Goal: Task Accomplishment & Management: Manage account settings

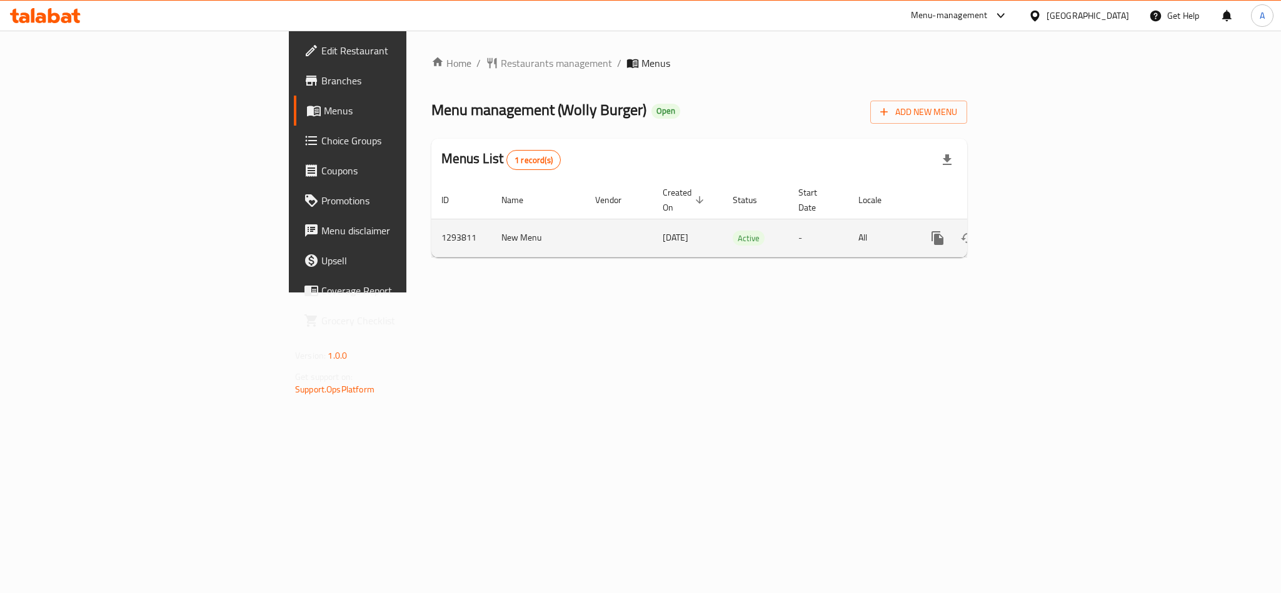
click at [1035, 231] on icon "enhanced table" at bounding box center [1027, 238] width 15 height 15
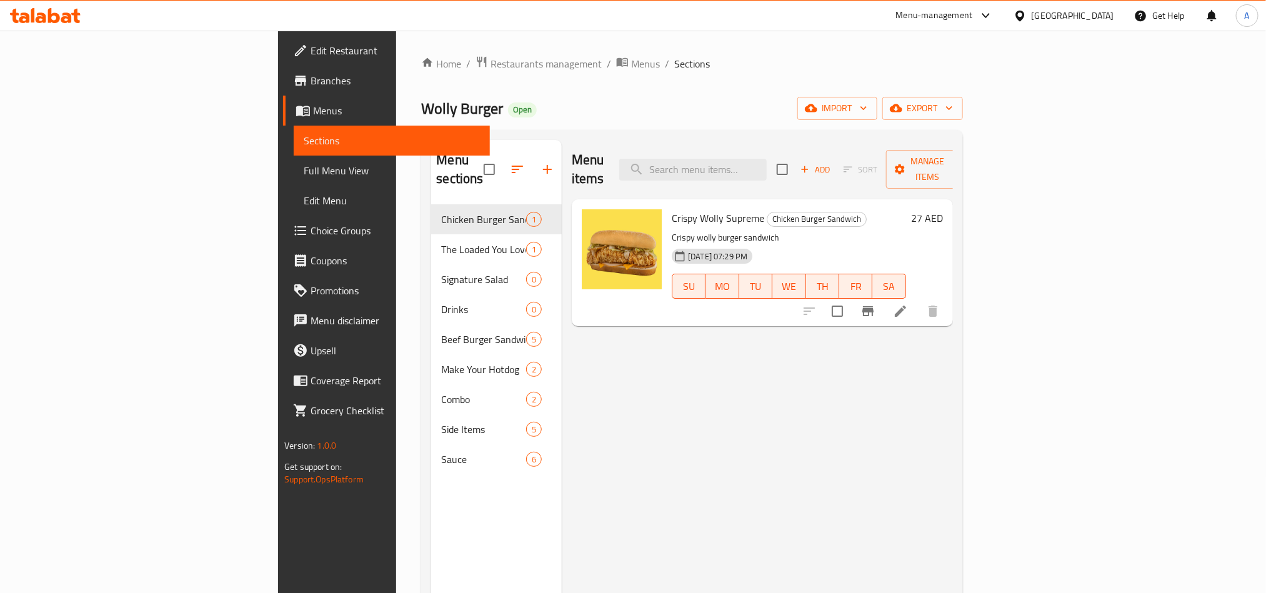
click at [987, 58] on div "Home / Restaurants management / Menus / Sections Wolly Burger Open import expor…" at bounding box center [691, 399] width 591 height 737
click at [491, 69] on span "Restaurants management" at bounding box center [546, 63] width 111 height 15
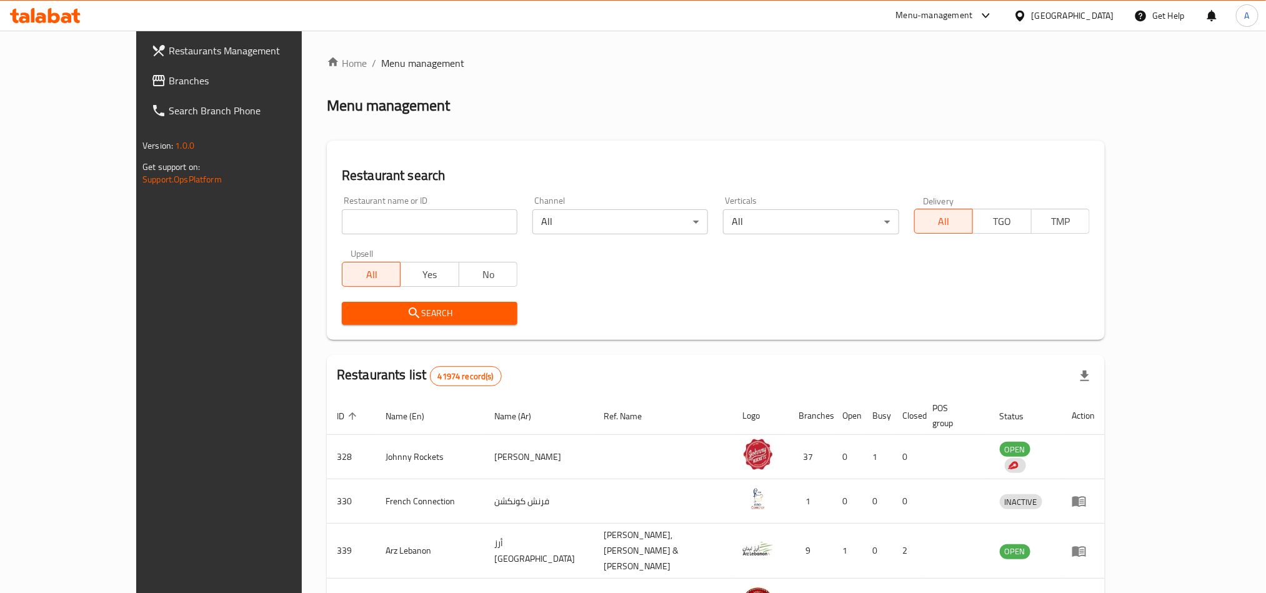
click at [432, 225] on div "Home / Menu management Menu management Restaurant search Restaurant name or ID …" at bounding box center [716, 494] width 778 height 876
click at [432, 225] on input "search" at bounding box center [430, 221] width 176 height 25
paste input "693007"
type input "693007"
click button "Search" at bounding box center [430, 313] width 176 height 23
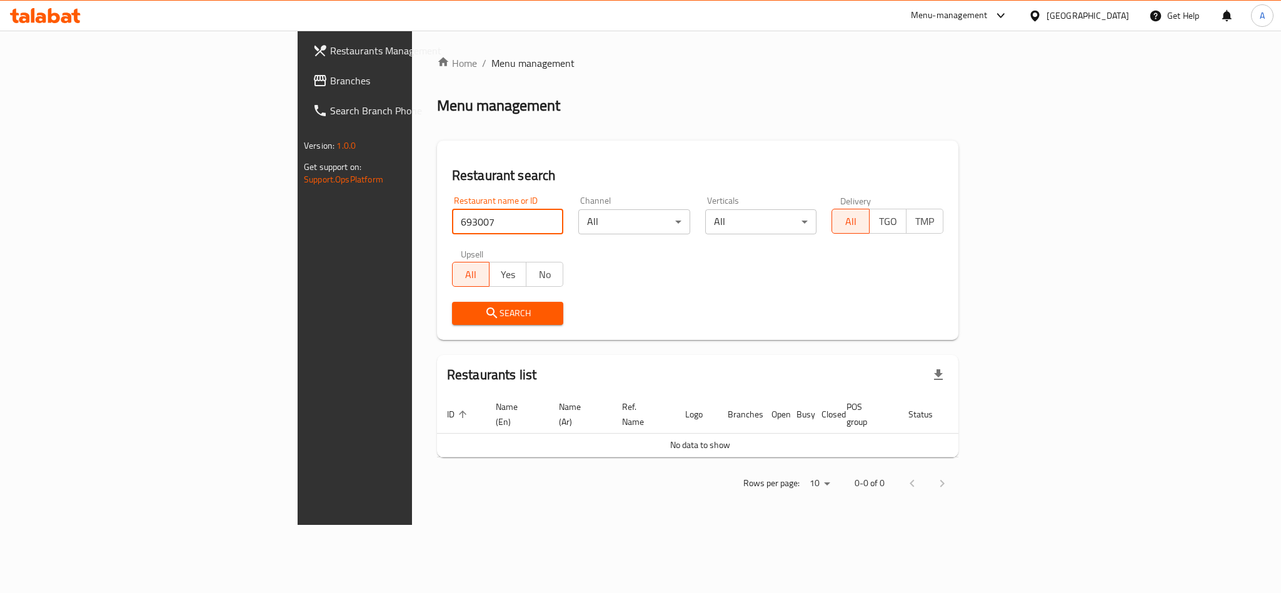
click at [330, 77] on span "Branches" at bounding box center [415, 80] width 171 height 15
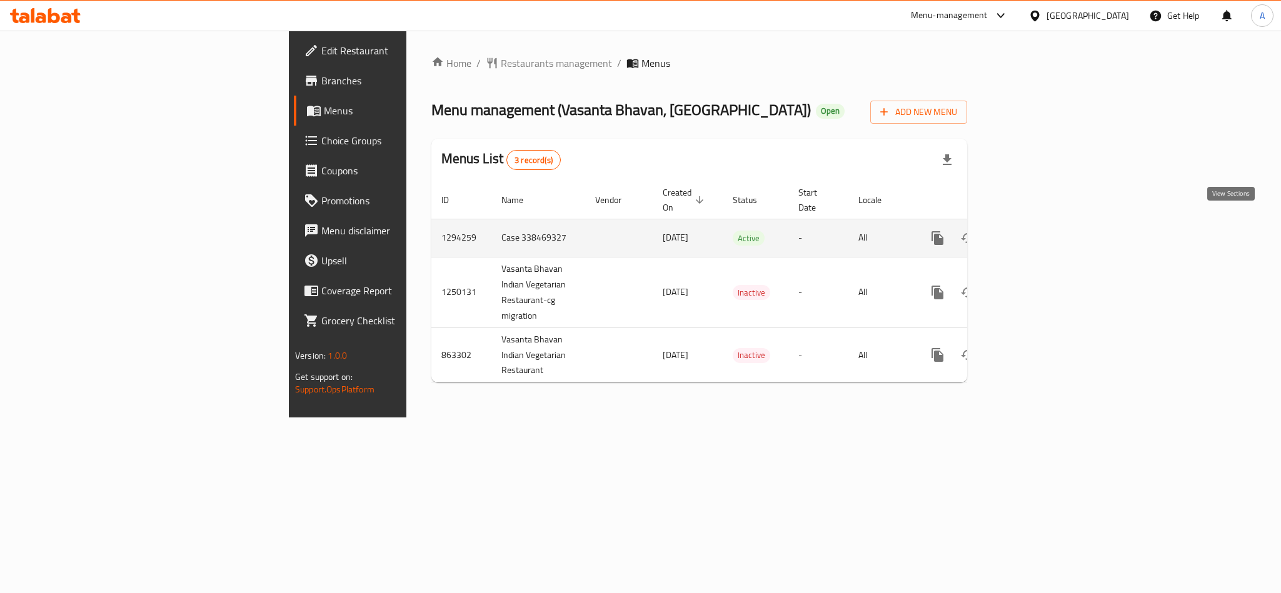
click at [1042, 223] on link "enhanced table" at bounding box center [1027, 238] width 30 height 30
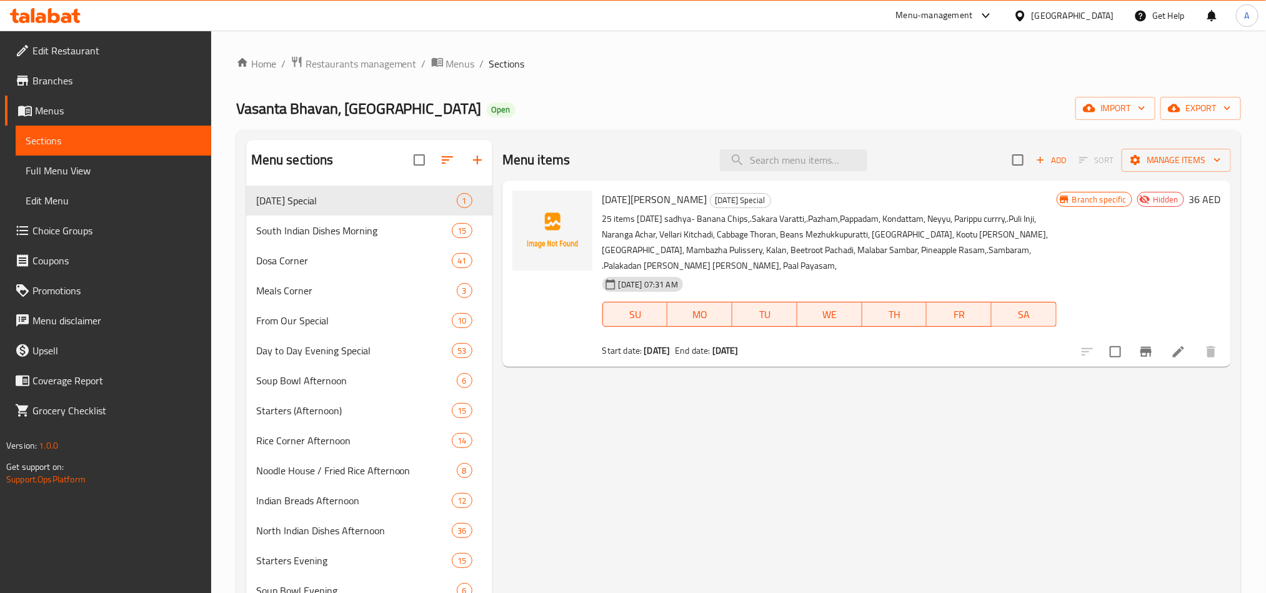
click at [771, 91] on div "Home / Restaurants management / Menus / Sections [GEOGRAPHIC_DATA], [GEOGRAPHIC…" at bounding box center [738, 488] width 1005 height 865
click at [827, 154] on input "search" at bounding box center [793, 160] width 147 height 22
paste input "[DATE] [PERSON_NAME]"
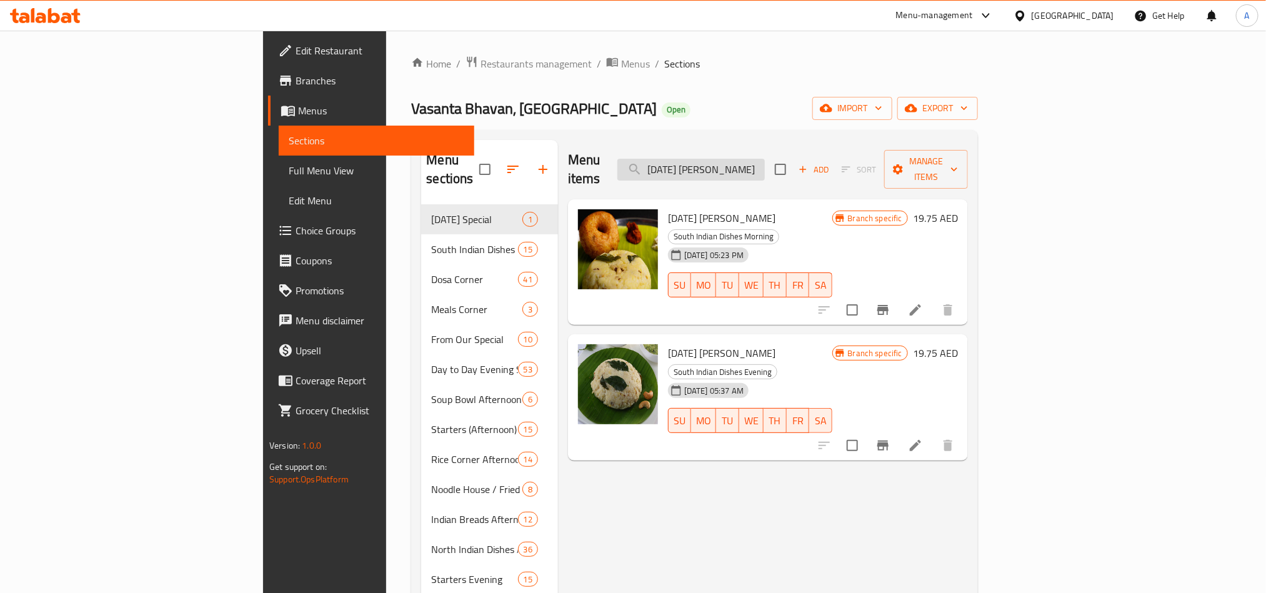
click at [765, 159] on input "[DATE] [PERSON_NAME]" at bounding box center [690, 170] width 147 height 22
paste input "Idly Vada (2 + 1)"
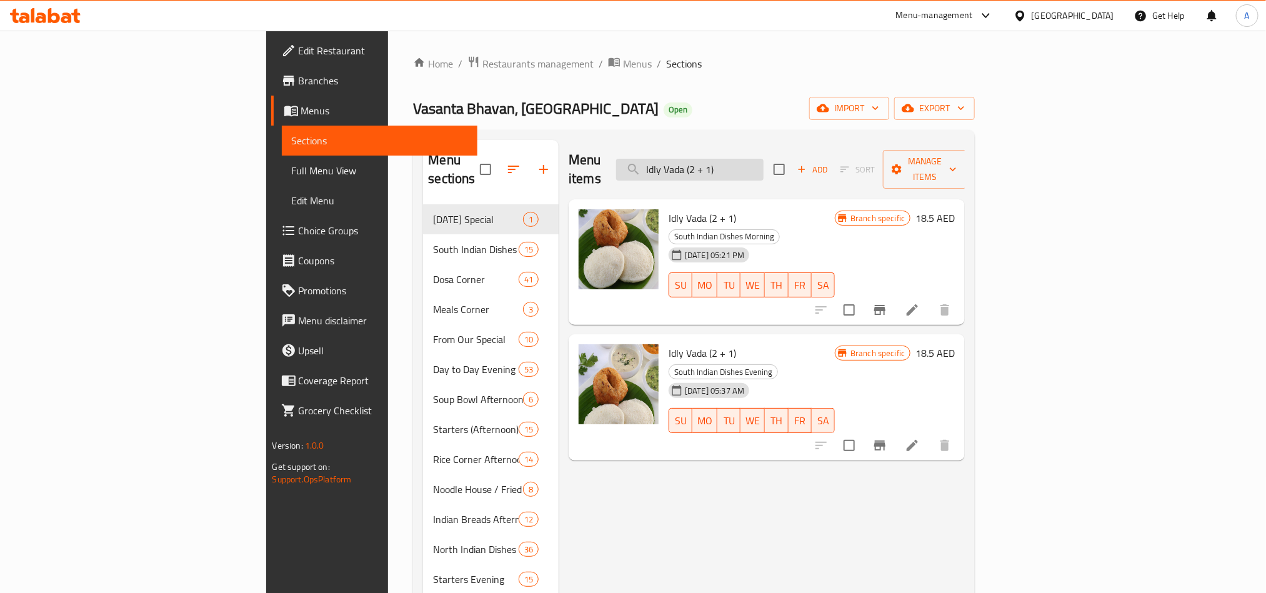
click at [764, 159] on input "Idly Vada (2 + 1)" at bounding box center [689, 170] width 147 height 22
paste input "(2 Pcs"
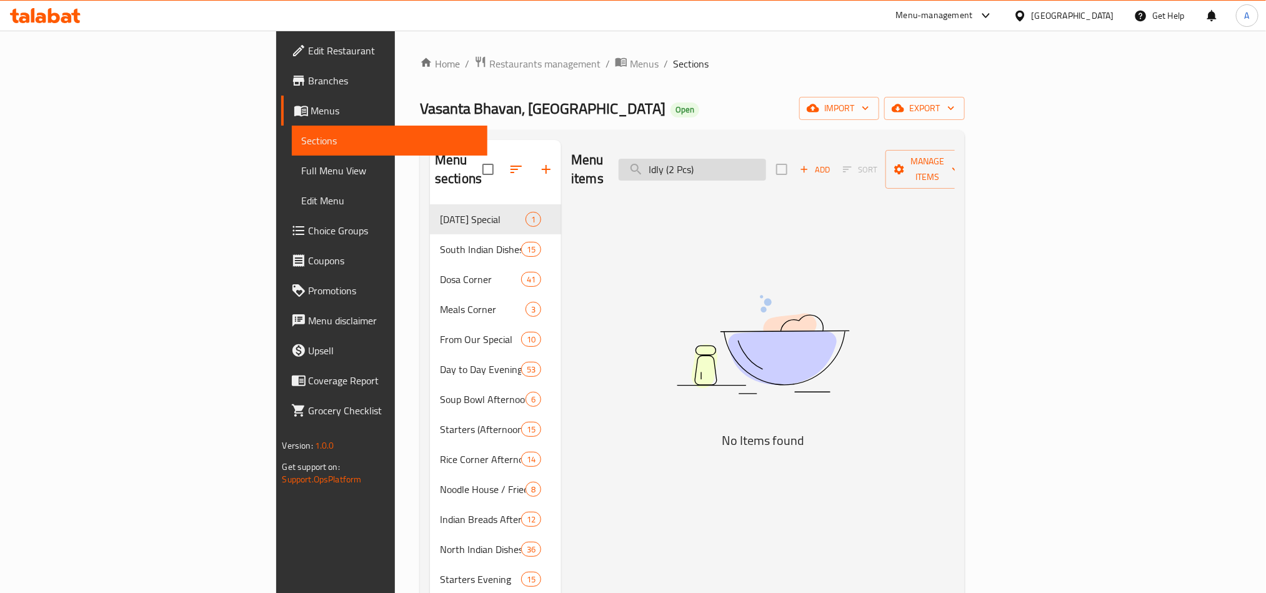
click at [766, 159] on input "Idly (2 Pcs)" at bounding box center [692, 170] width 147 height 22
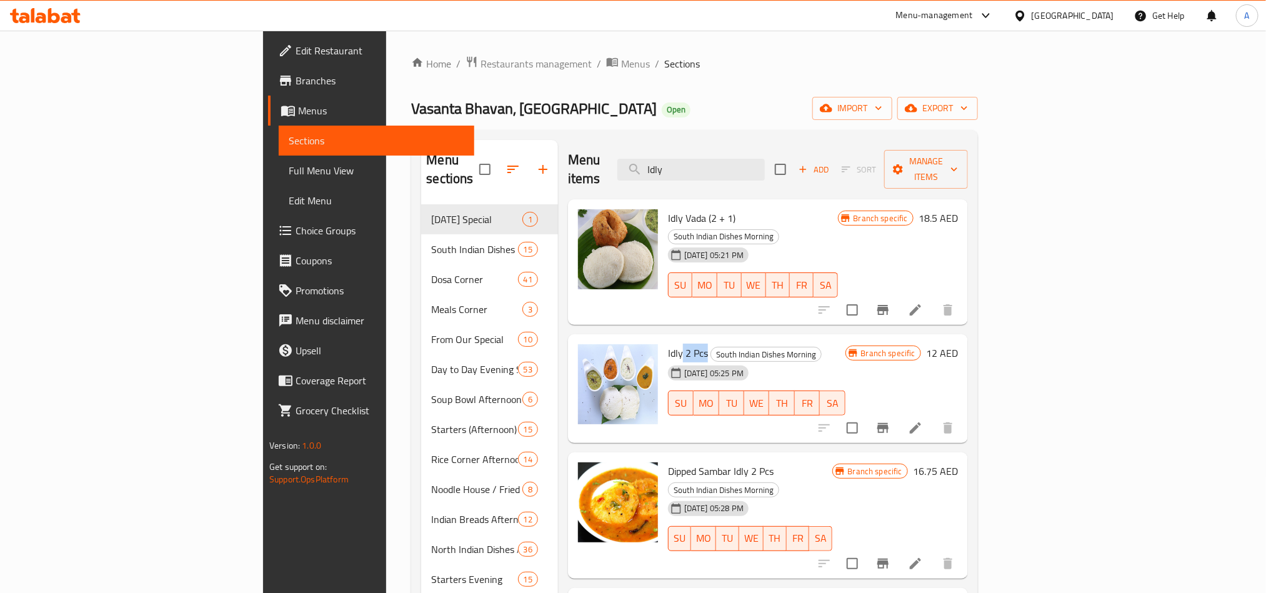
drag, startPoint x: 617, startPoint y: 317, endPoint x: 642, endPoint y: 314, distance: 25.2
click at [668, 344] on h6 "Idly 2 Pcs South Indian Dishes Morning" at bounding box center [756, 352] width 177 height 17
copy span "2 Pcs"
click at [765, 159] on input "Idly" at bounding box center [690, 170] width 147 height 22
paste input "2 Pcs"
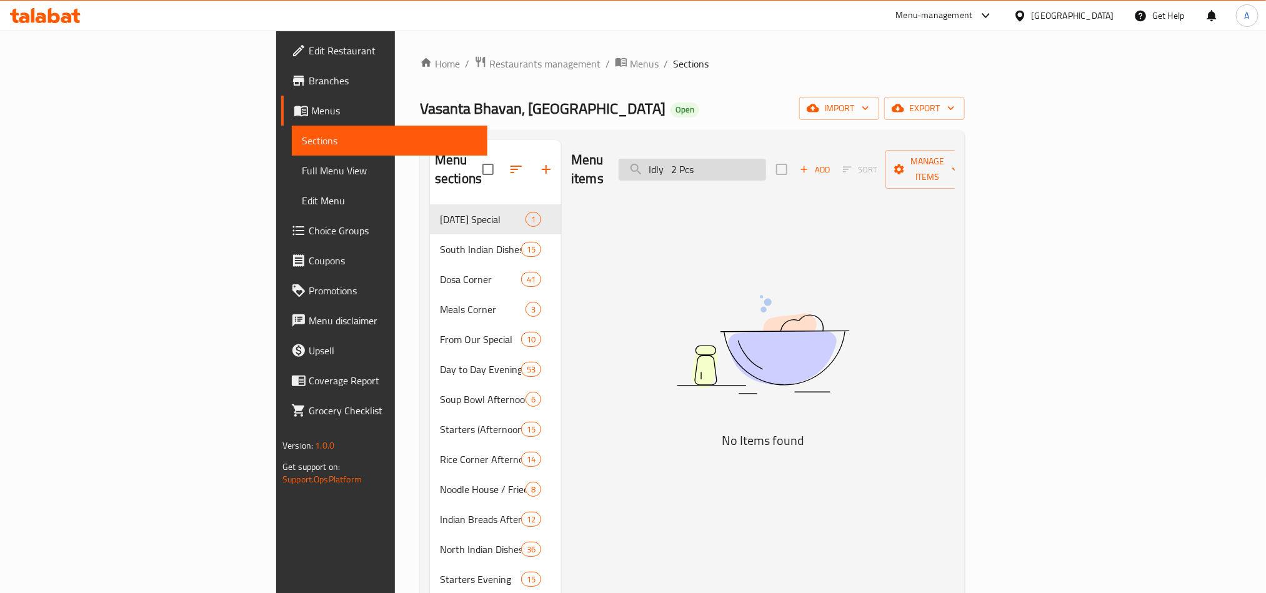
click at [766, 167] on input "Idly 2 Pcs" at bounding box center [692, 170] width 147 height 22
click at [766, 166] on input "Idly 2 Pcs" at bounding box center [692, 170] width 147 height 22
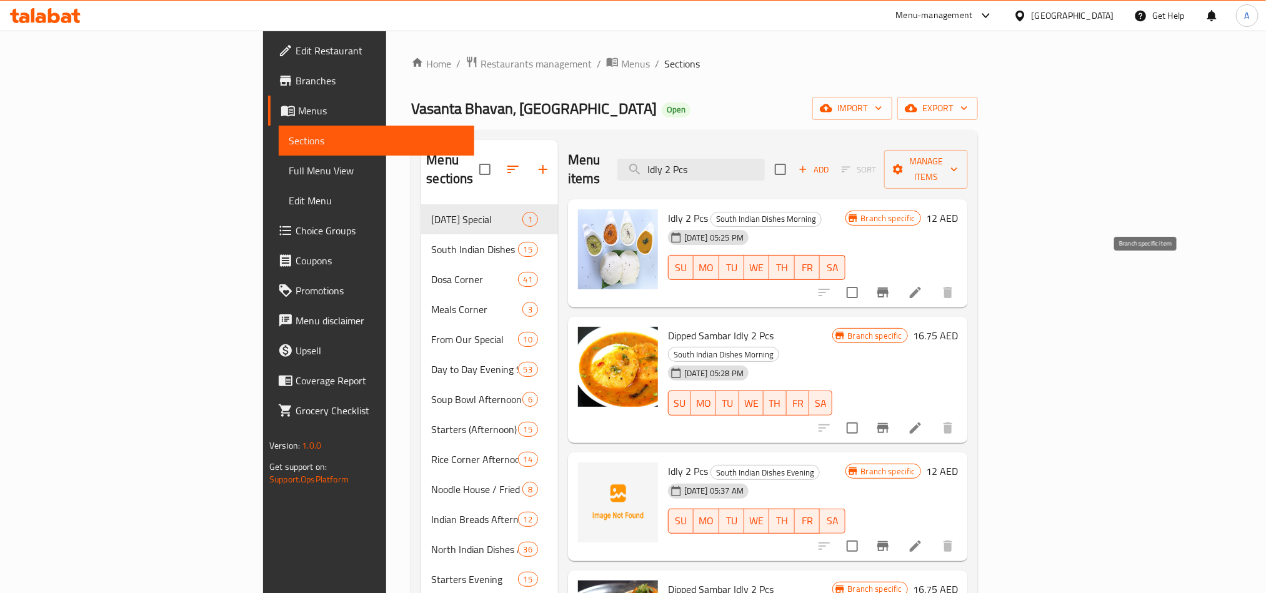
type input "Idly 2 Pcs"
click at [889, 287] on icon "Branch-specific-item" at bounding box center [882, 292] width 11 height 10
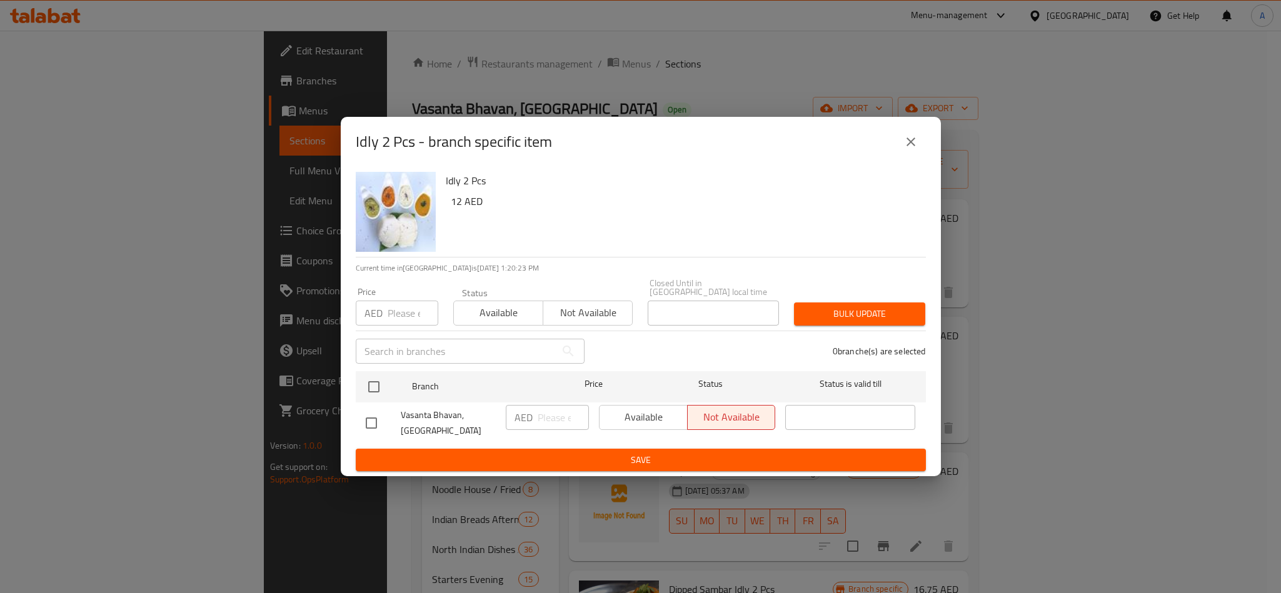
click at [922, 128] on div "Idly 2 Pcs - branch specific item" at bounding box center [641, 142] width 570 height 30
click at [917, 149] on icon "close" at bounding box center [910, 141] width 15 height 15
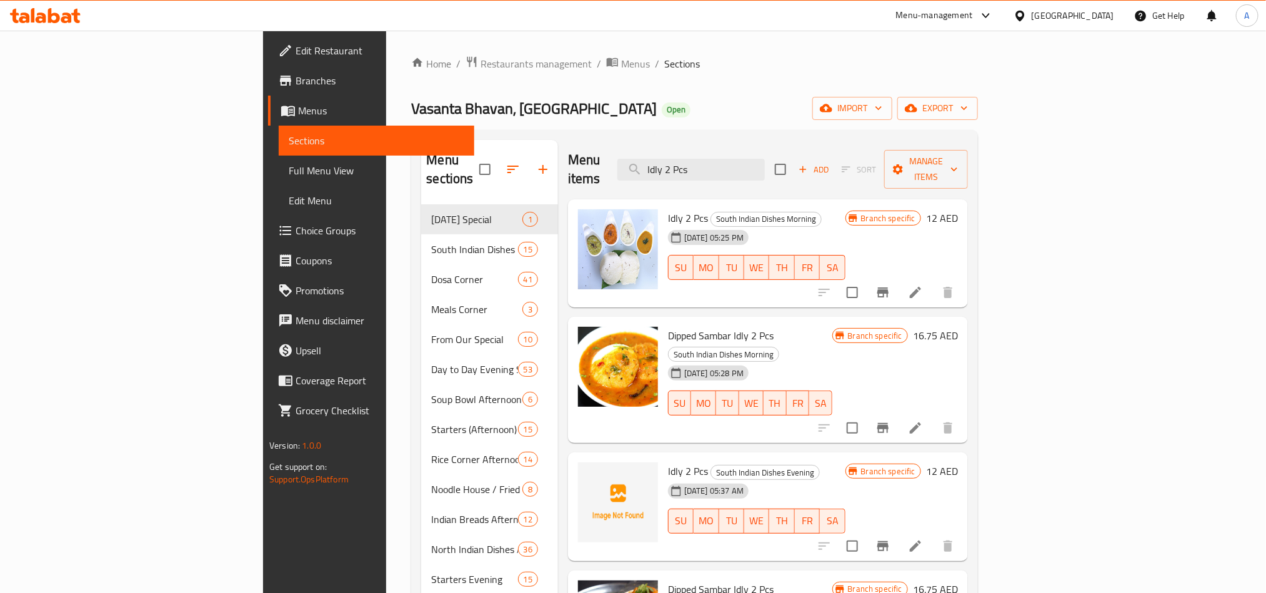
click at [732, 141] on div "Menu items Idly 2 Pcs Add Sort Manage items" at bounding box center [768, 169] width 400 height 59
click at [864, 174] on div "Menu items Idly 2 Pcs Add Sort Manage items" at bounding box center [768, 169] width 400 height 59
click at [765, 167] on input "Idly 2 Pcs" at bounding box center [690, 170] width 147 height 22
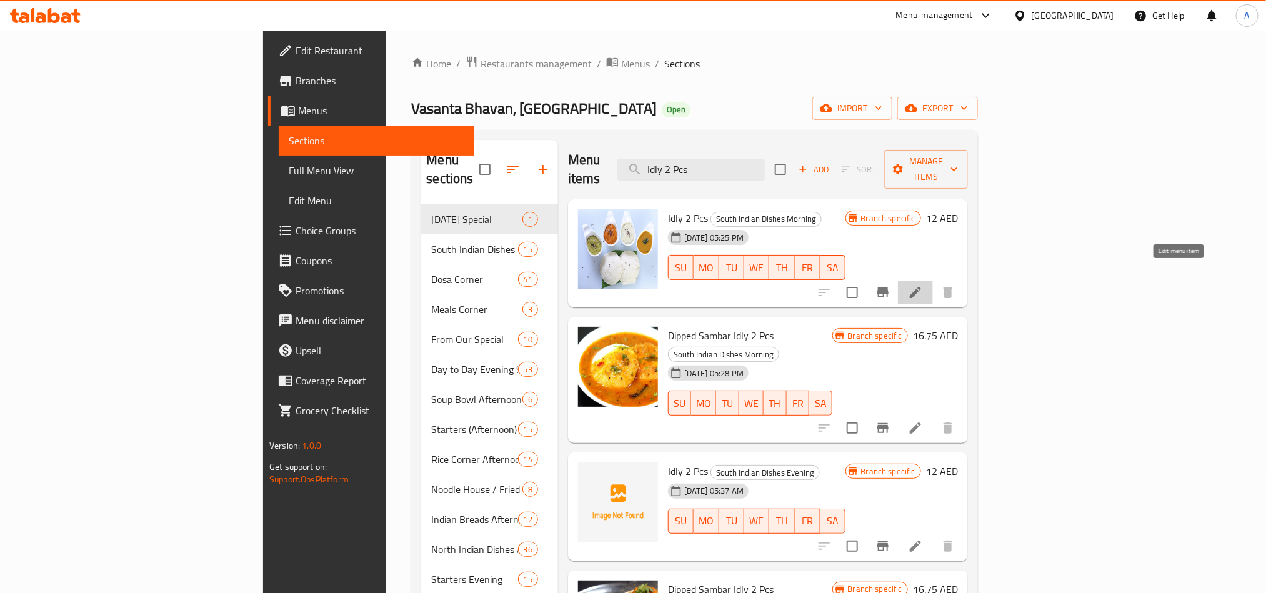
click at [921, 287] on icon at bounding box center [915, 292] width 11 height 11
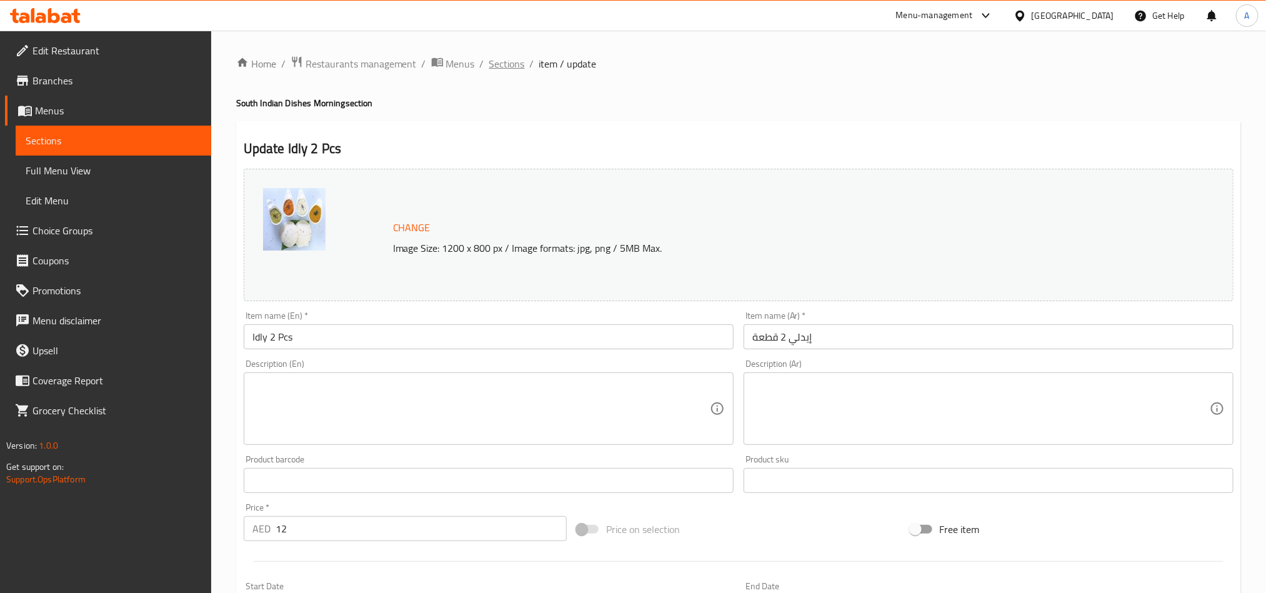
click at [497, 66] on span "Sections" at bounding box center [507, 63] width 36 height 15
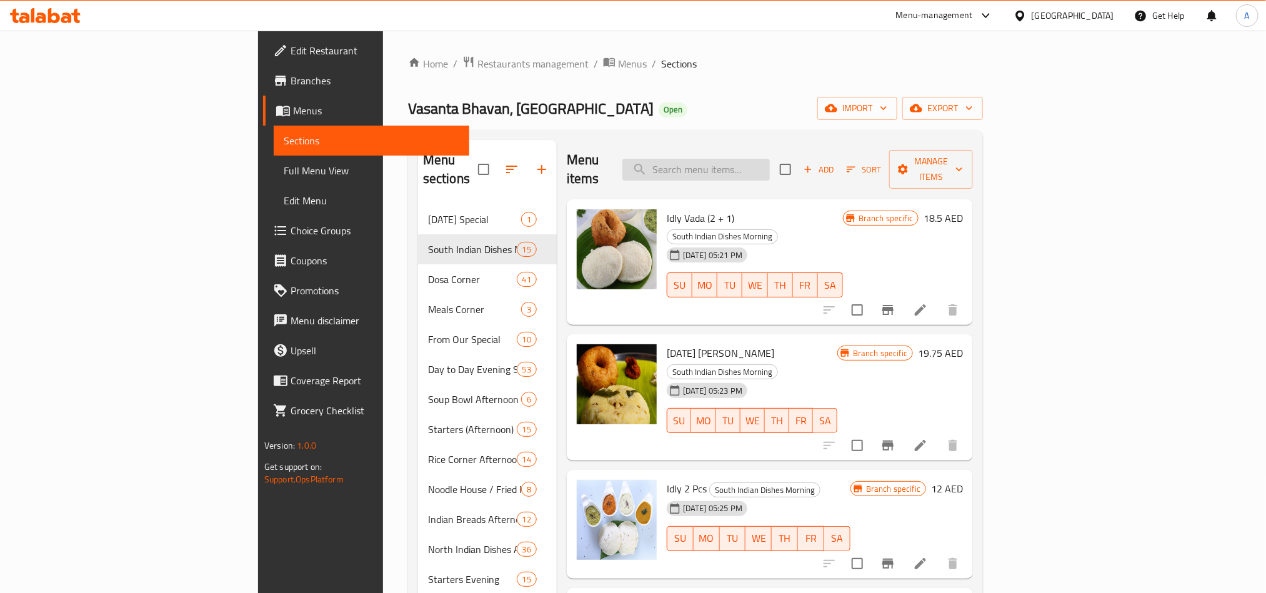
click at [770, 159] on input "search" at bounding box center [695, 170] width 147 height 22
paste input "Idly 2 Pcs"
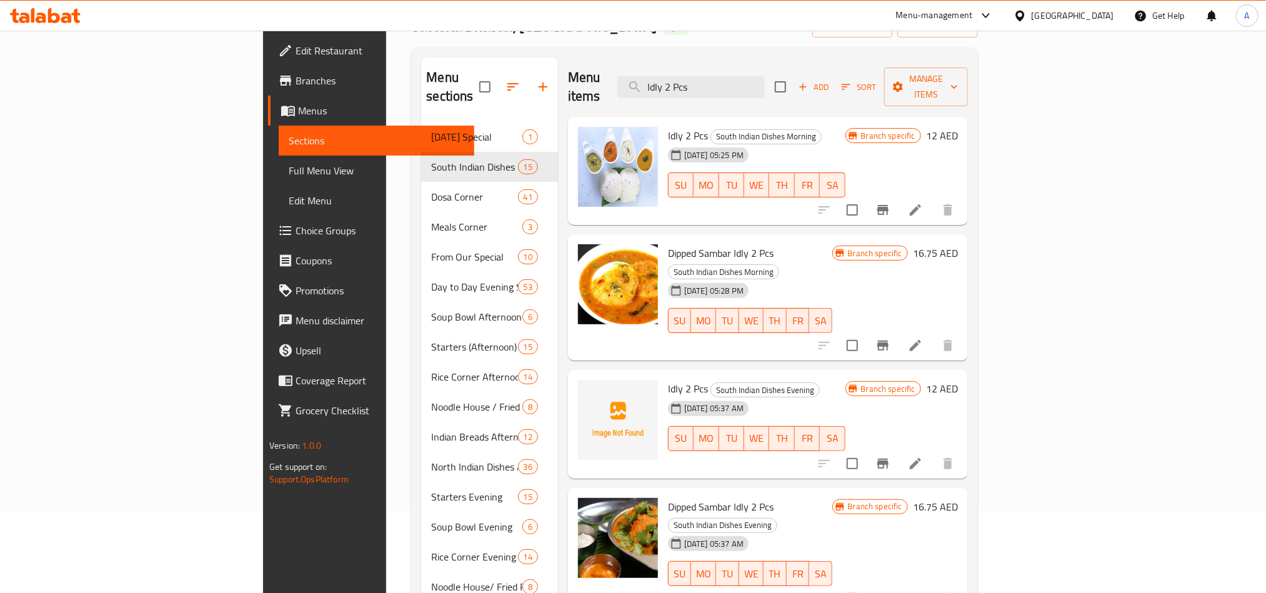
scroll to position [187, 0]
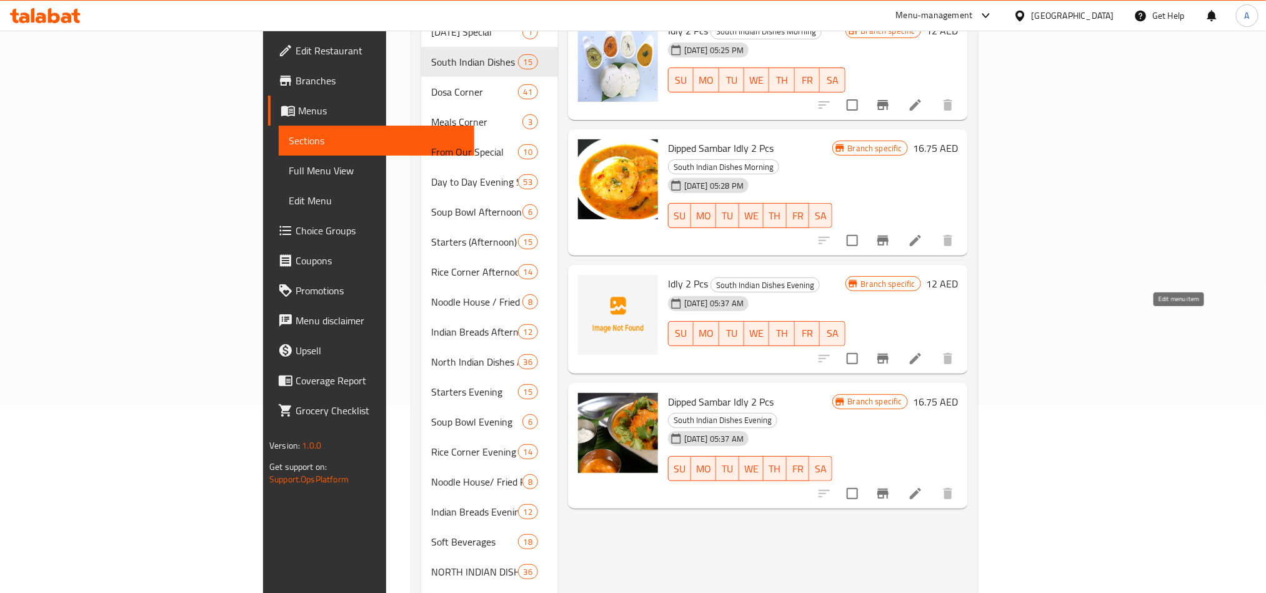
type input "Idly 2 Pcs"
click at [923, 351] on icon at bounding box center [915, 358] width 15 height 15
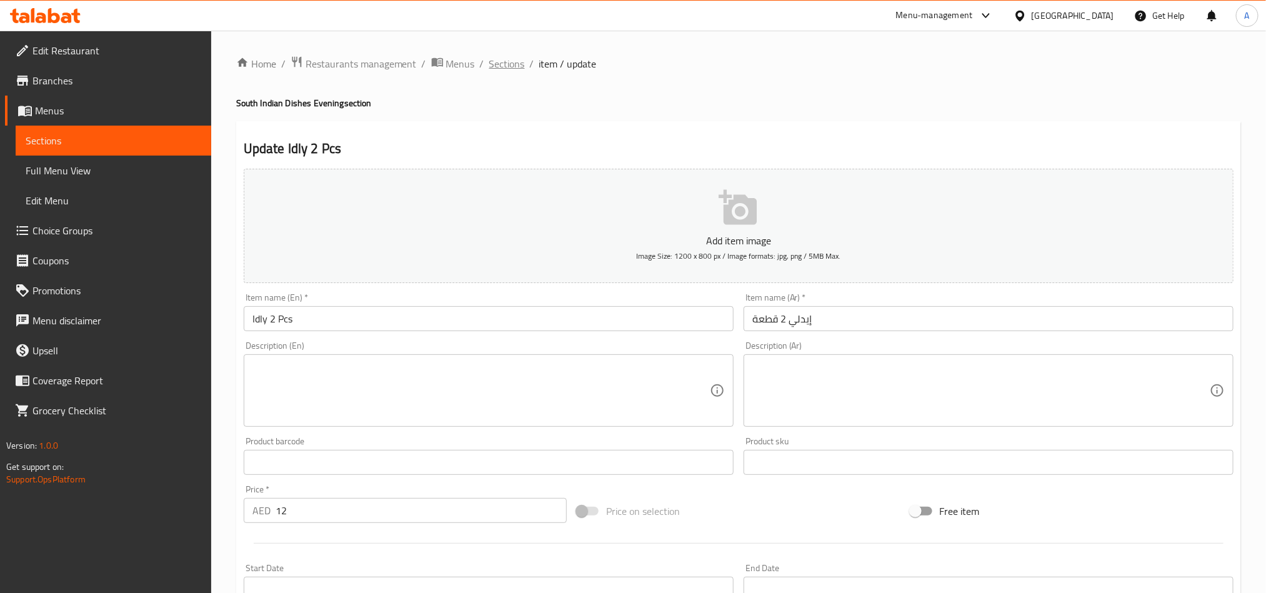
click at [512, 68] on span "Sections" at bounding box center [507, 63] width 36 height 15
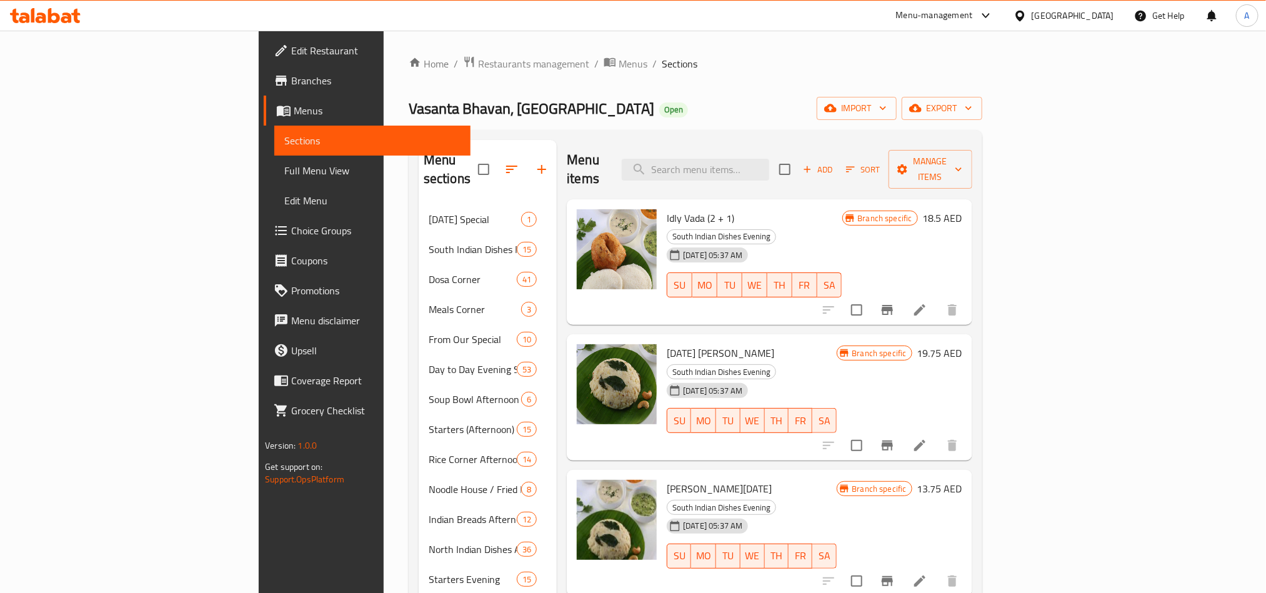
click at [957, 76] on div "Home / Restaurants management / Menus / Sections [GEOGRAPHIC_DATA], [GEOGRAPHIC…" at bounding box center [696, 498] width 574 height 884
click at [895, 302] on icon "Branch-specific-item" at bounding box center [887, 309] width 15 height 15
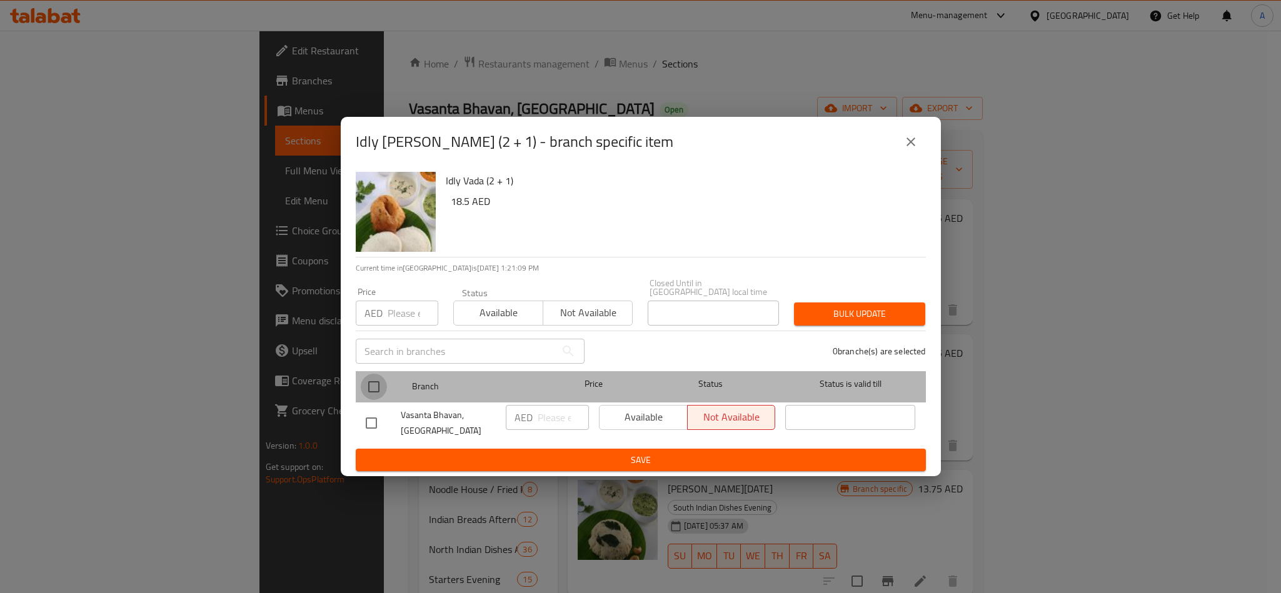
drag, startPoint x: 372, startPoint y: 389, endPoint x: 617, endPoint y: 340, distance: 250.4
click at [371, 389] on input "checkbox" at bounding box center [374, 387] width 26 height 26
checkbox input "true"
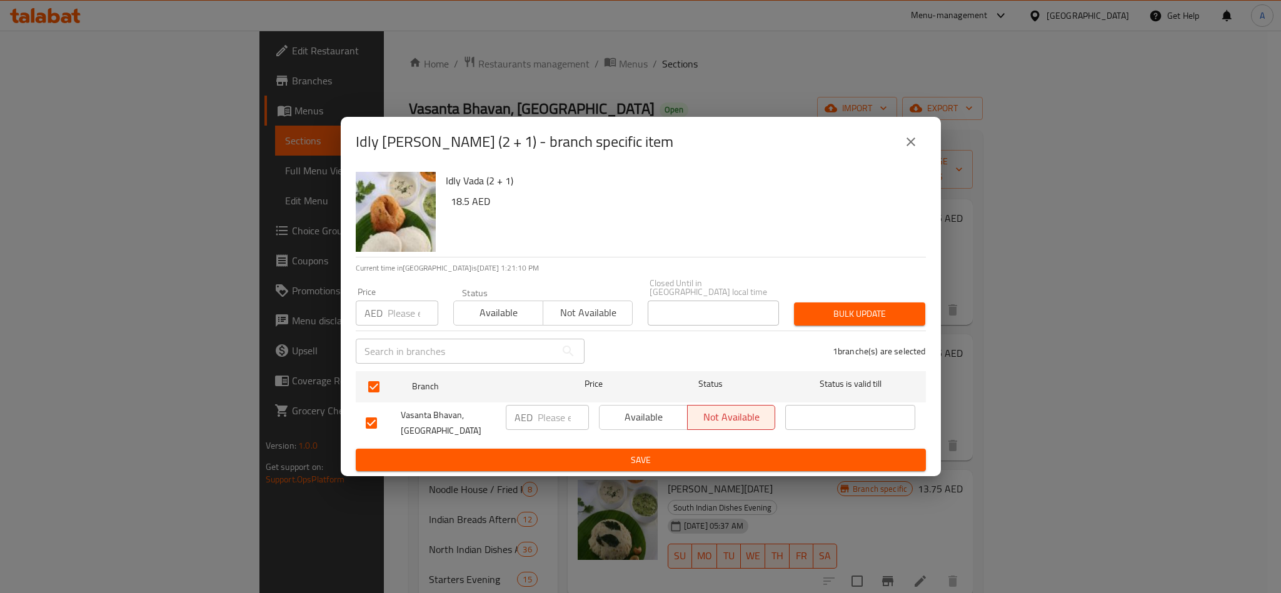
click at [924, 165] on div "Idly [PERSON_NAME] (2 + 1) - branch specific item" at bounding box center [641, 142] width 600 height 50
click at [917, 135] on icon "close" at bounding box center [910, 141] width 15 height 15
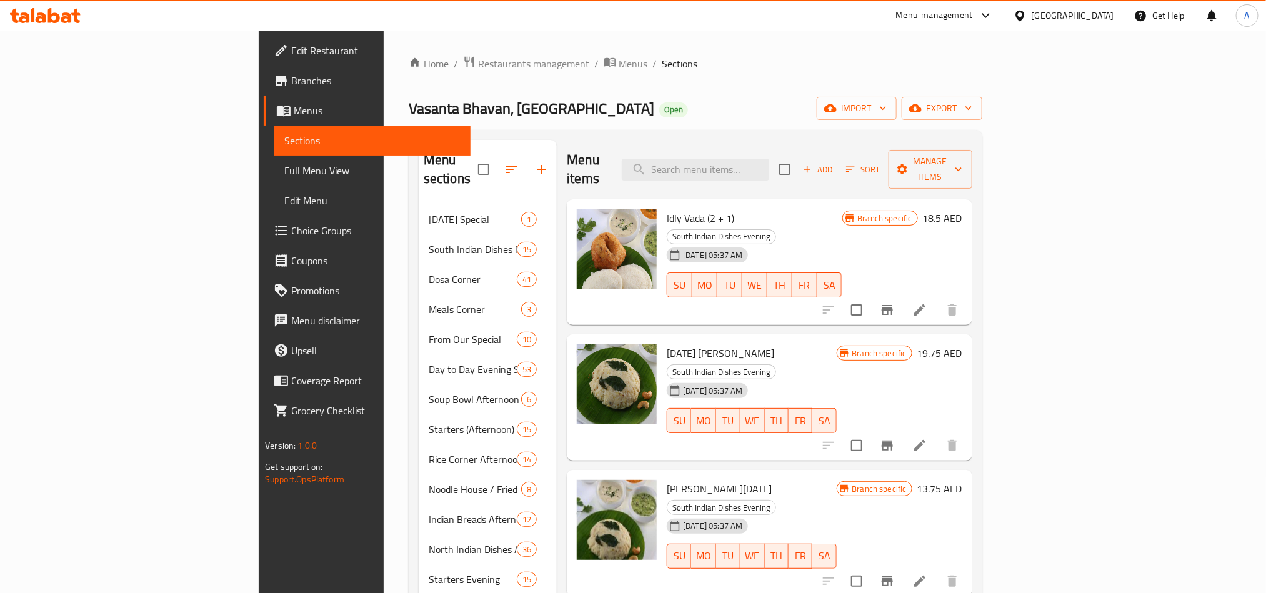
click at [667, 209] on span "Idly Vada (2 + 1)" at bounding box center [700, 218] width 67 height 19
click at [769, 161] on input "search" at bounding box center [695, 170] width 147 height 22
paste input "DOSA CORNER"
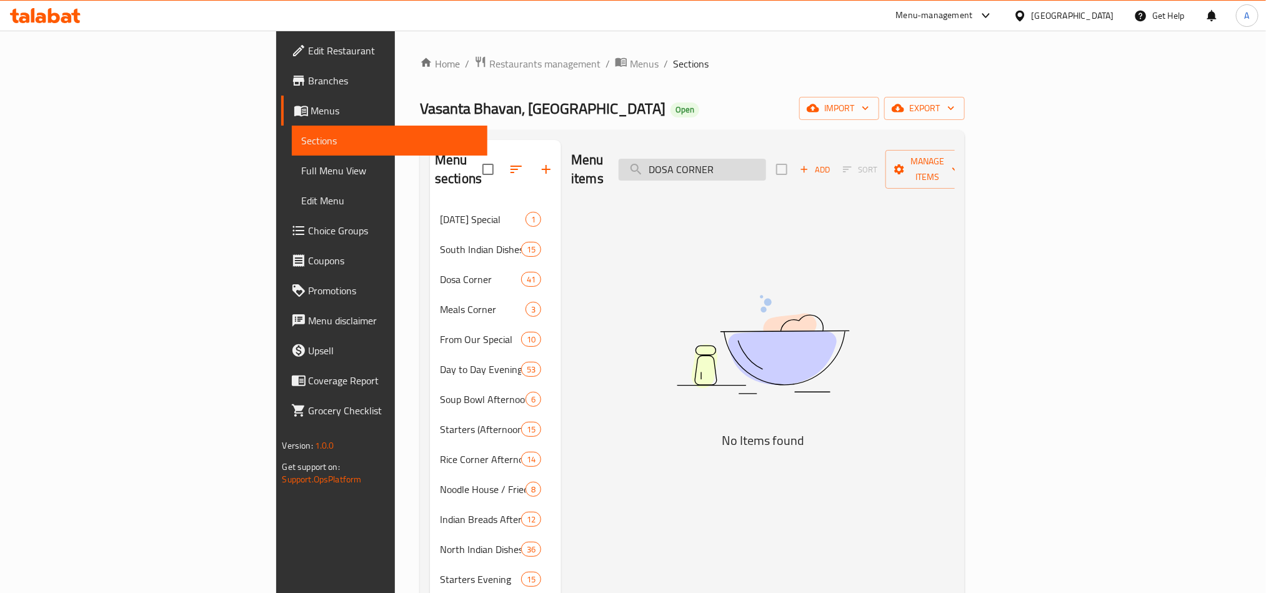
click at [766, 164] on input "DOSA CORNER" at bounding box center [692, 170] width 147 height 22
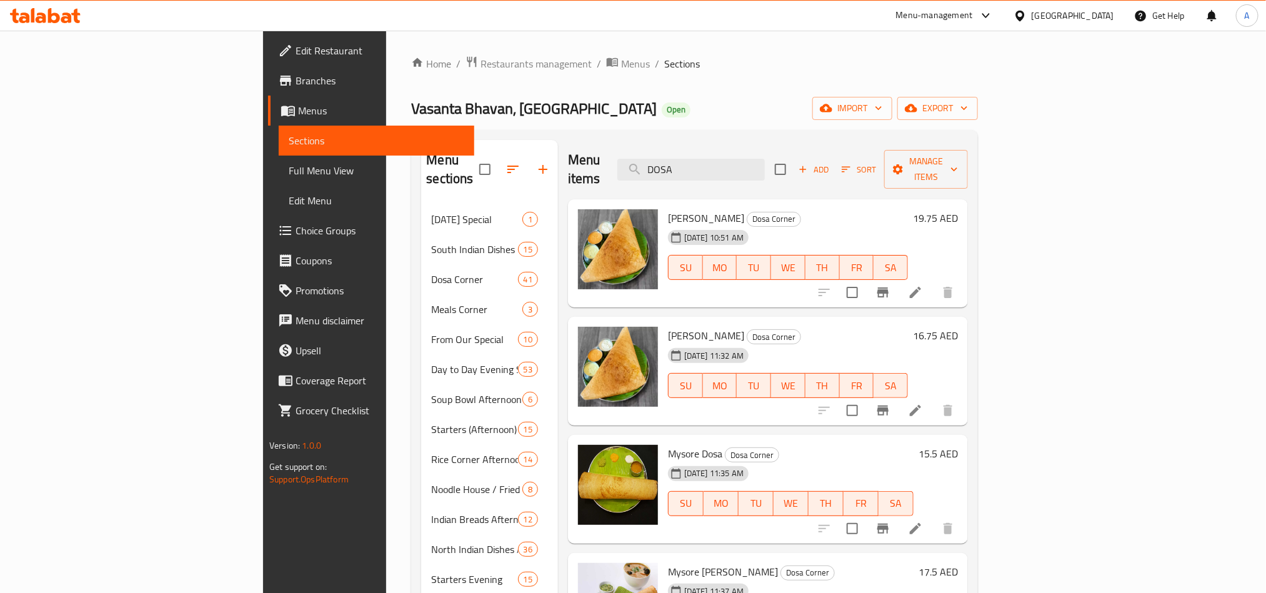
type input "DOSA"
click at [951, 111] on div "Vasanta Bhavan, [GEOGRAPHIC_DATA] Silicon Oasis Open import export" at bounding box center [694, 108] width 567 height 23
click at [765, 171] on input "DOSA" at bounding box center [690, 170] width 147 height 22
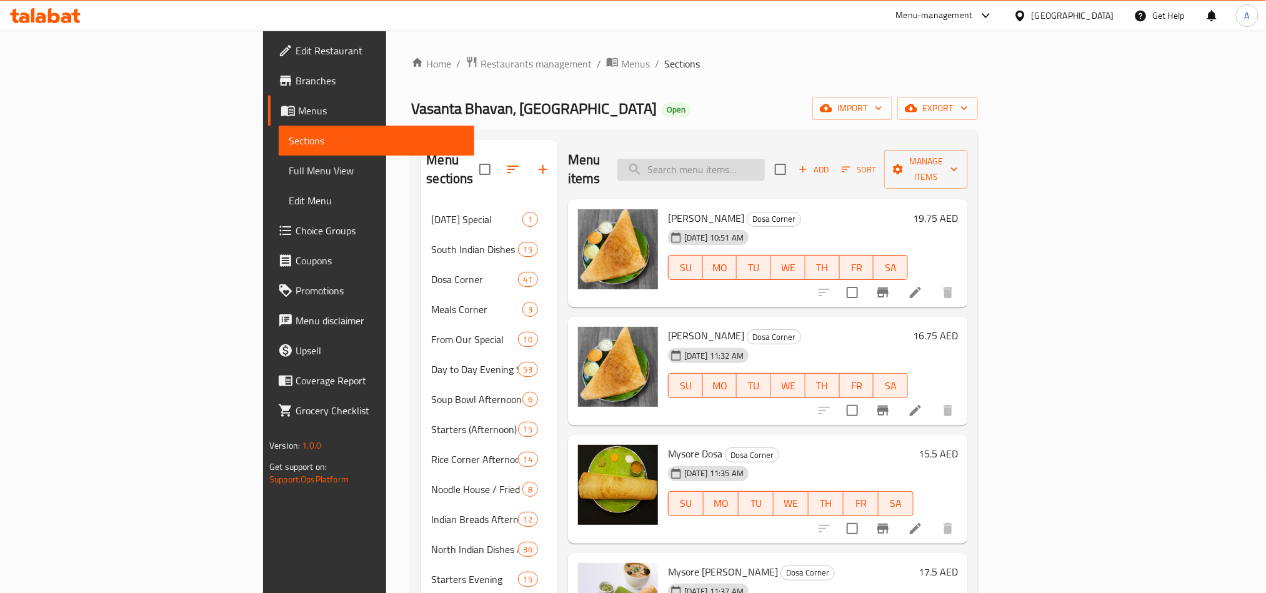
click at [765, 171] on input "search" at bounding box center [690, 170] width 147 height 22
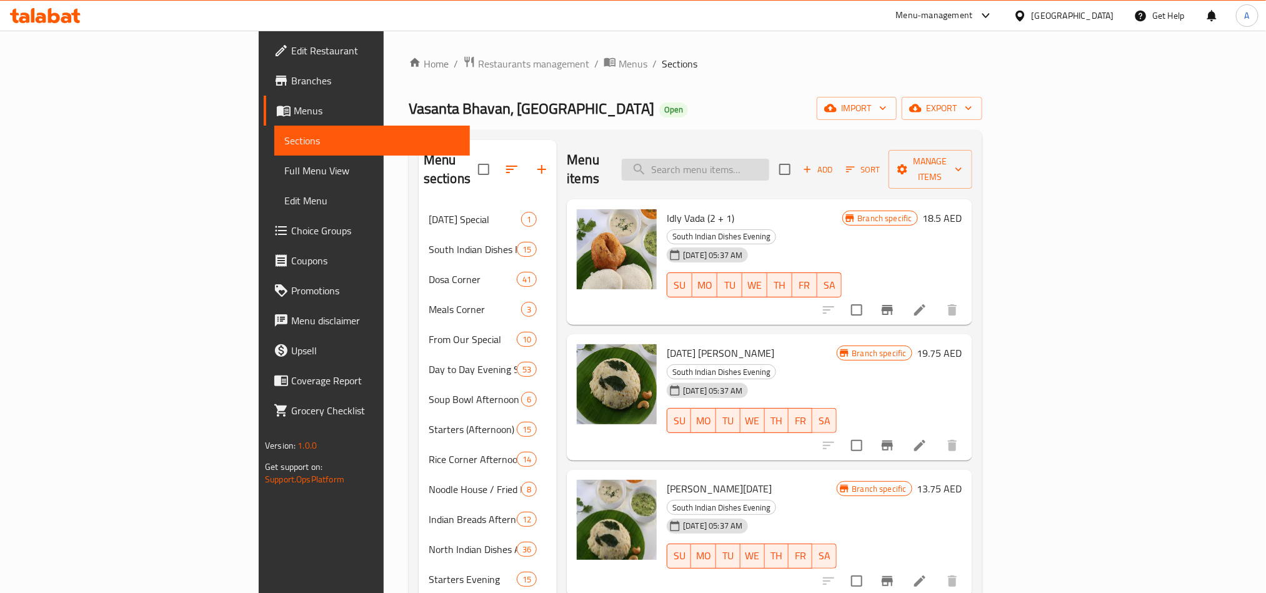
paste input "MINI TIFFIN"
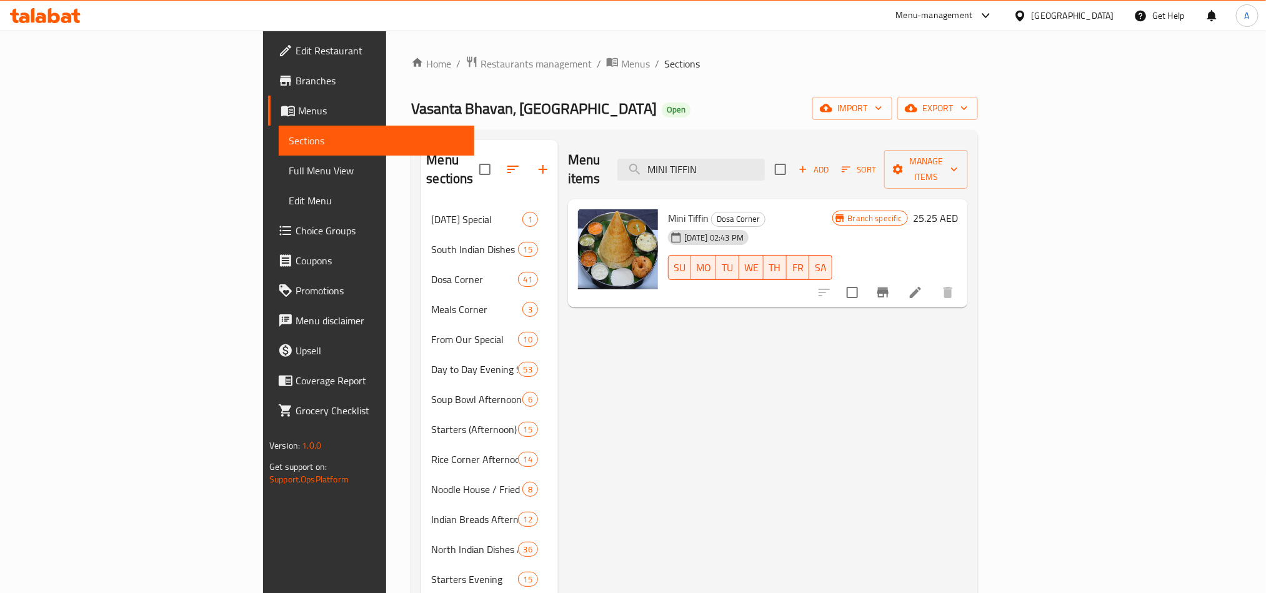
click at [846, 173] on div "Menu items MINI TIFFIN Add Sort Manage items" at bounding box center [768, 169] width 400 height 59
click at [765, 171] on input "MINI TIFFIN" at bounding box center [690, 170] width 147 height 22
paste input "Idly Vada (2 + 1)"
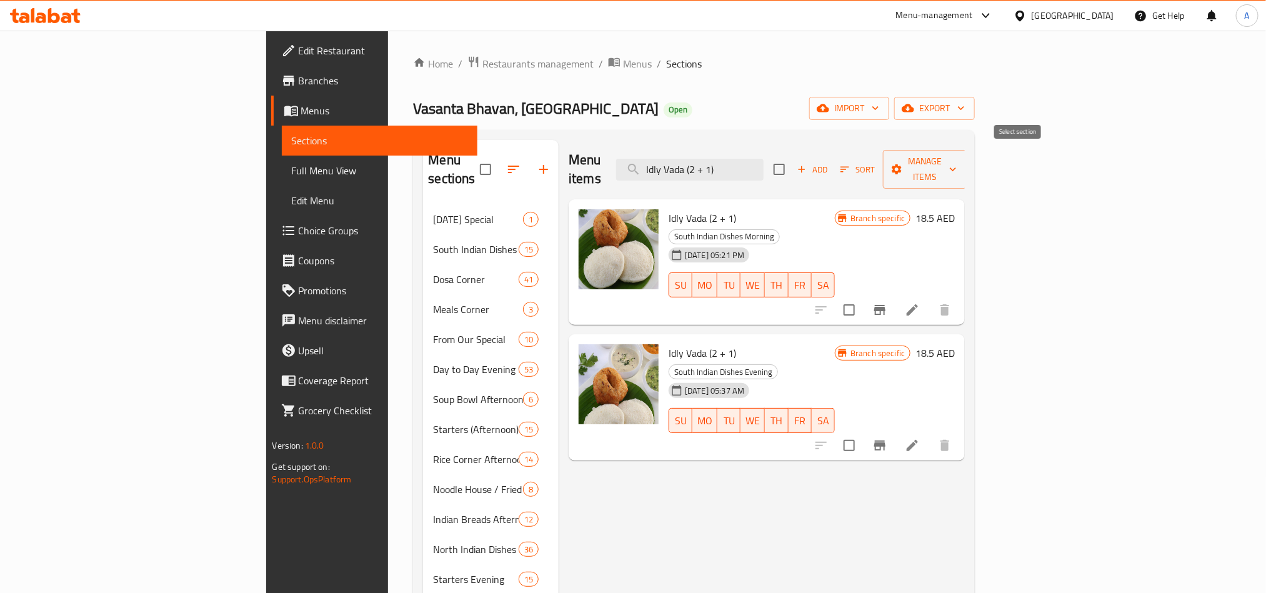
type input "Idly Vada (2 + 1)"
click at [792, 171] on input "checkbox" at bounding box center [779, 169] width 26 height 26
checkbox input "true"
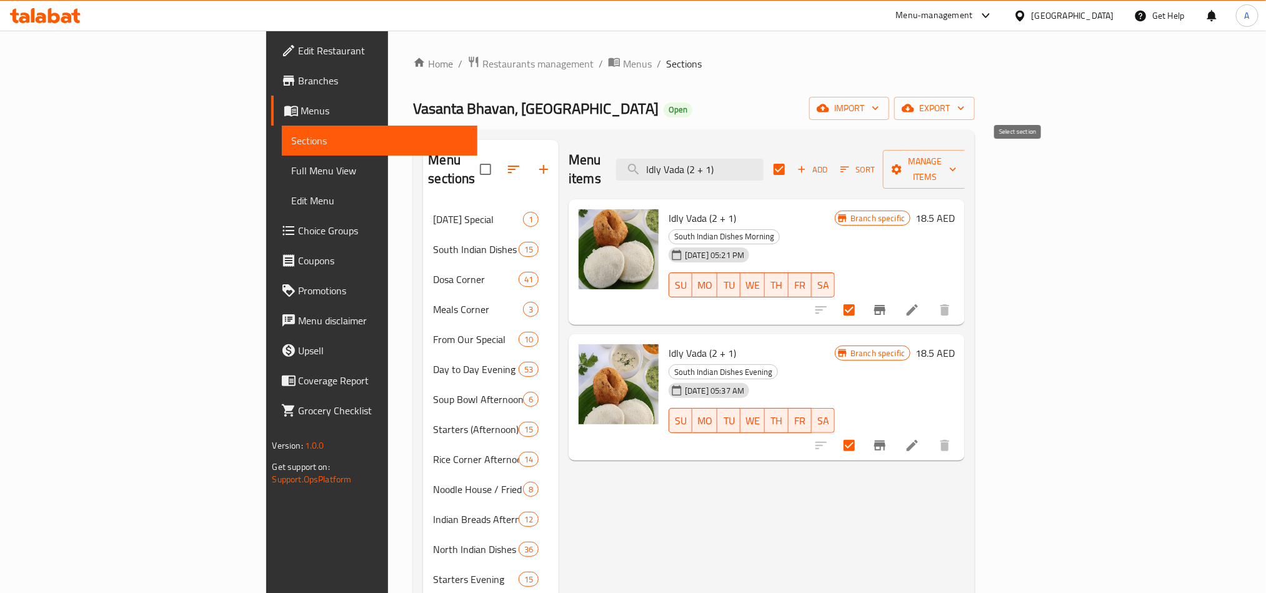
click at [792, 162] on input "checkbox" at bounding box center [779, 169] width 26 height 26
checkbox input "false"
click at [764, 165] on input "Idly Vada (2 + 1)" at bounding box center [689, 170] width 147 height 22
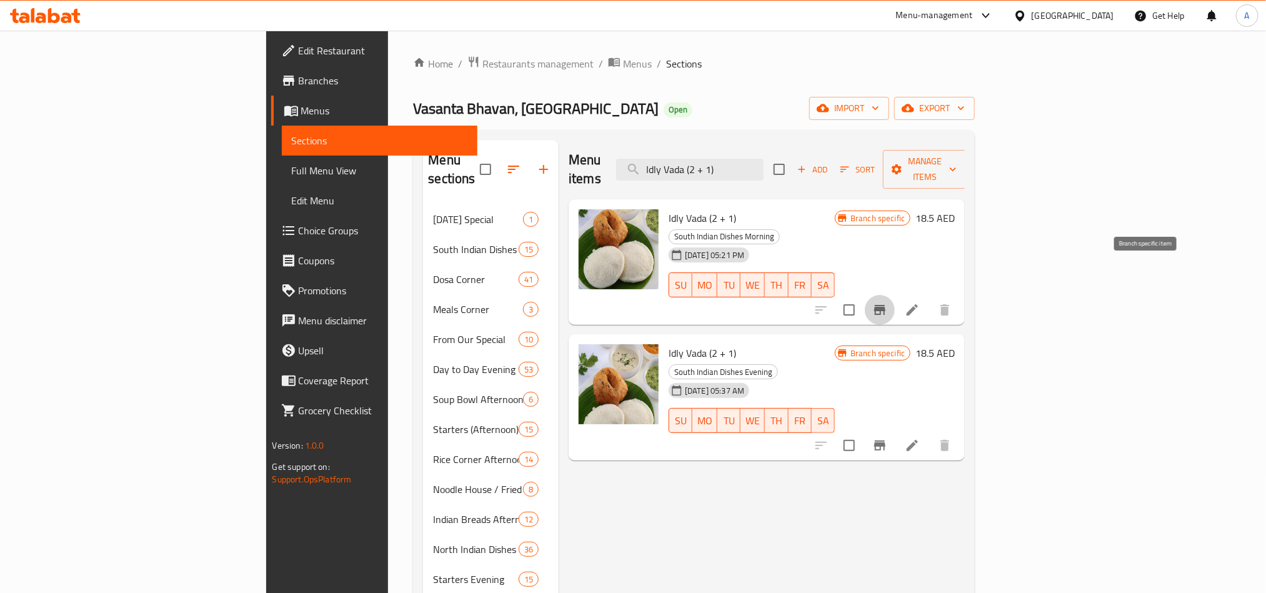
click at [895, 295] on button "Branch-specific-item" at bounding box center [880, 310] width 30 height 30
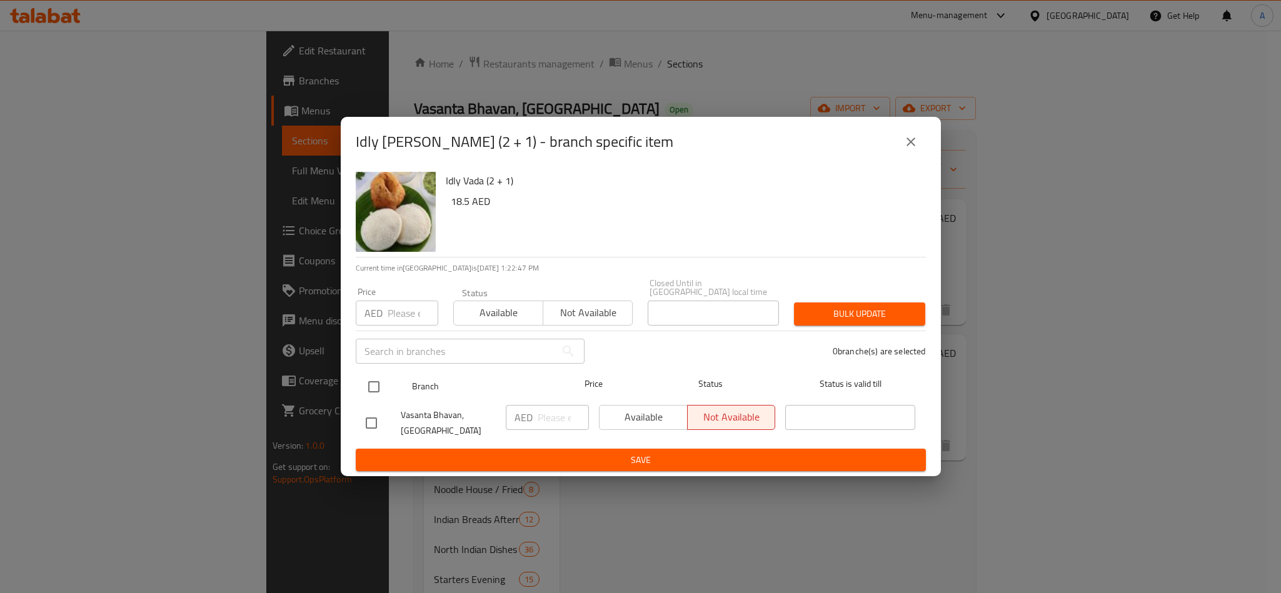
click at [383, 391] on input "checkbox" at bounding box center [374, 387] width 26 height 26
checkbox input "true"
click at [389, 301] on input "number" at bounding box center [412, 313] width 51 height 25
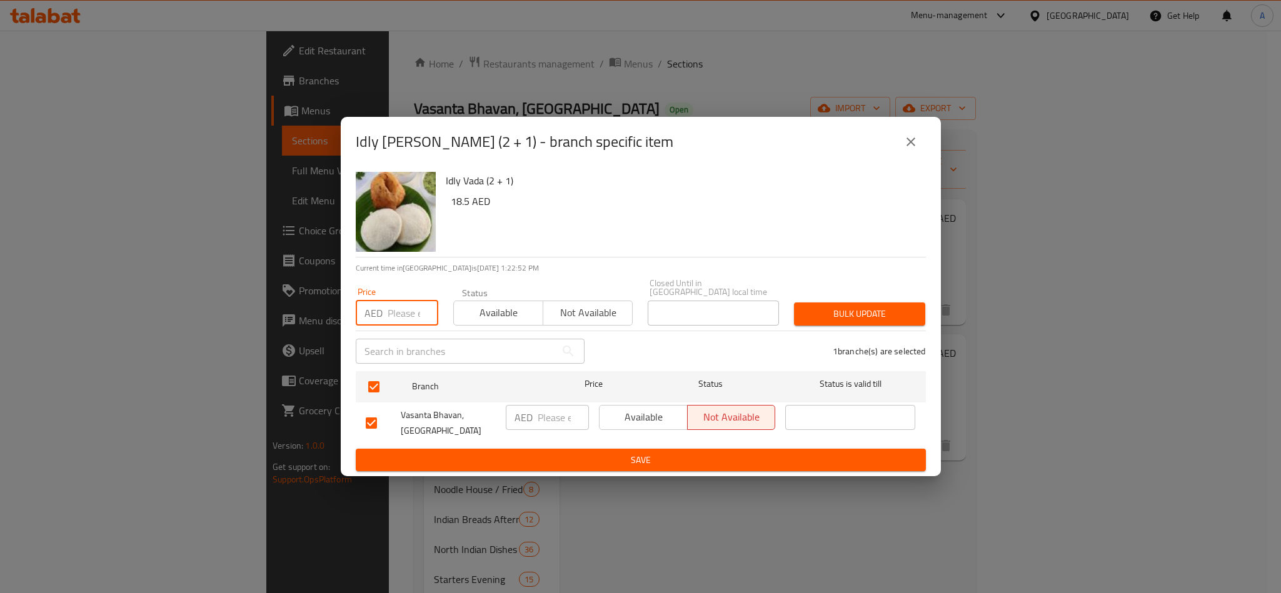
paste input "18.50"
type input "18.50"
click at [898, 314] on span "Bulk update" at bounding box center [859, 314] width 111 height 16
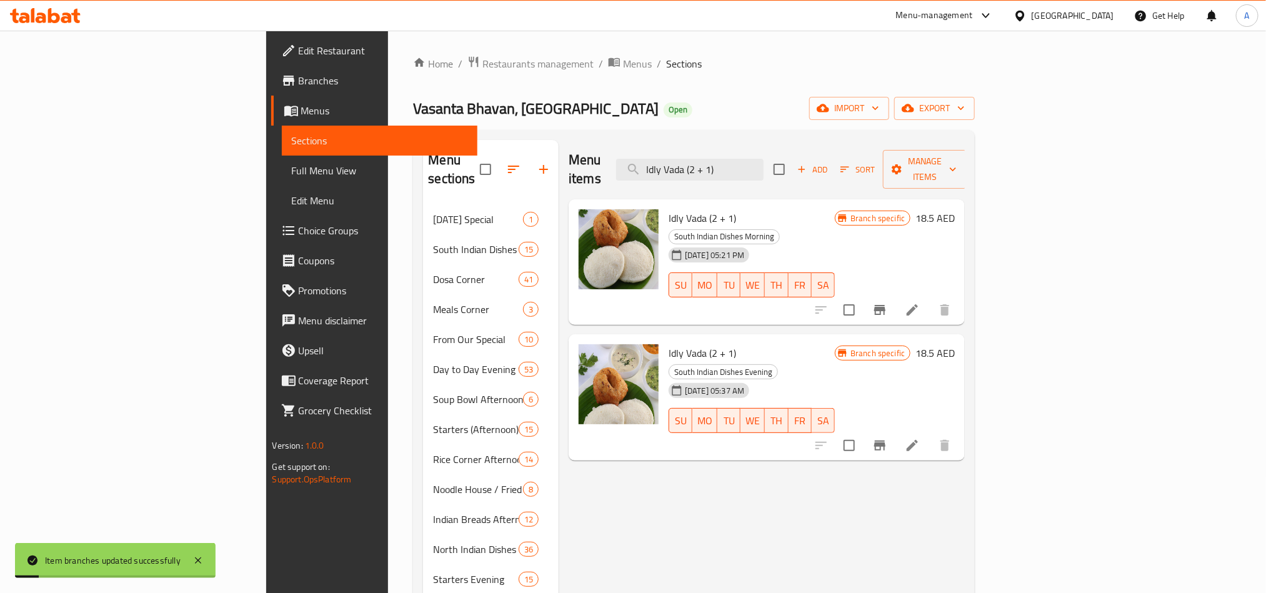
click at [960, 295] on div at bounding box center [883, 310] width 154 height 30
click at [895, 431] on button "Branch-specific-item" at bounding box center [880, 446] width 30 height 30
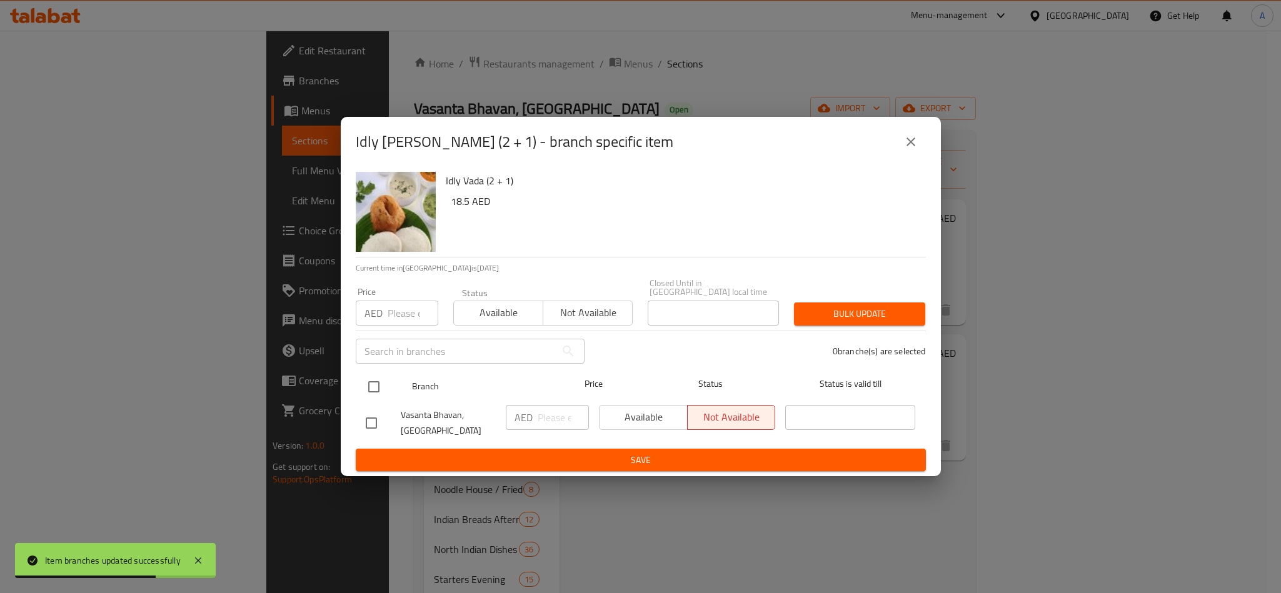
click at [361, 392] on input "checkbox" at bounding box center [374, 387] width 26 height 26
checkbox input "true"
click at [422, 287] on div "Price AED Price" at bounding box center [397, 306] width 82 height 38
click at [407, 319] on input "number" at bounding box center [412, 313] width 51 height 25
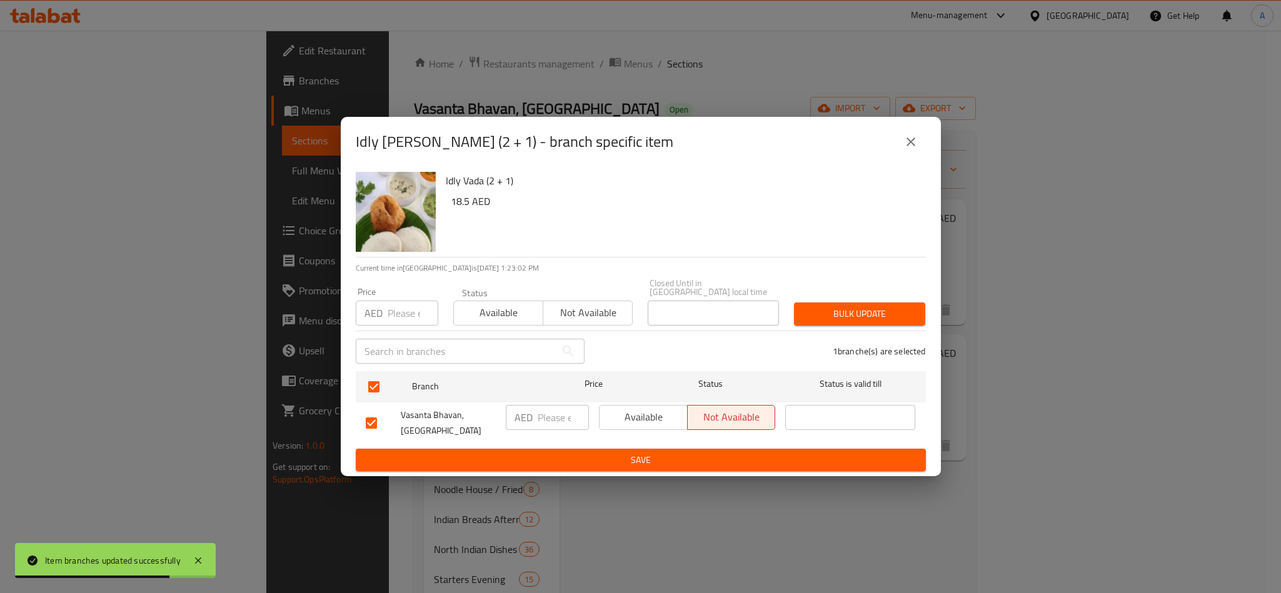
paste input "18.50"
type input "18.50"
click at [863, 306] on span "Bulk update" at bounding box center [859, 314] width 111 height 16
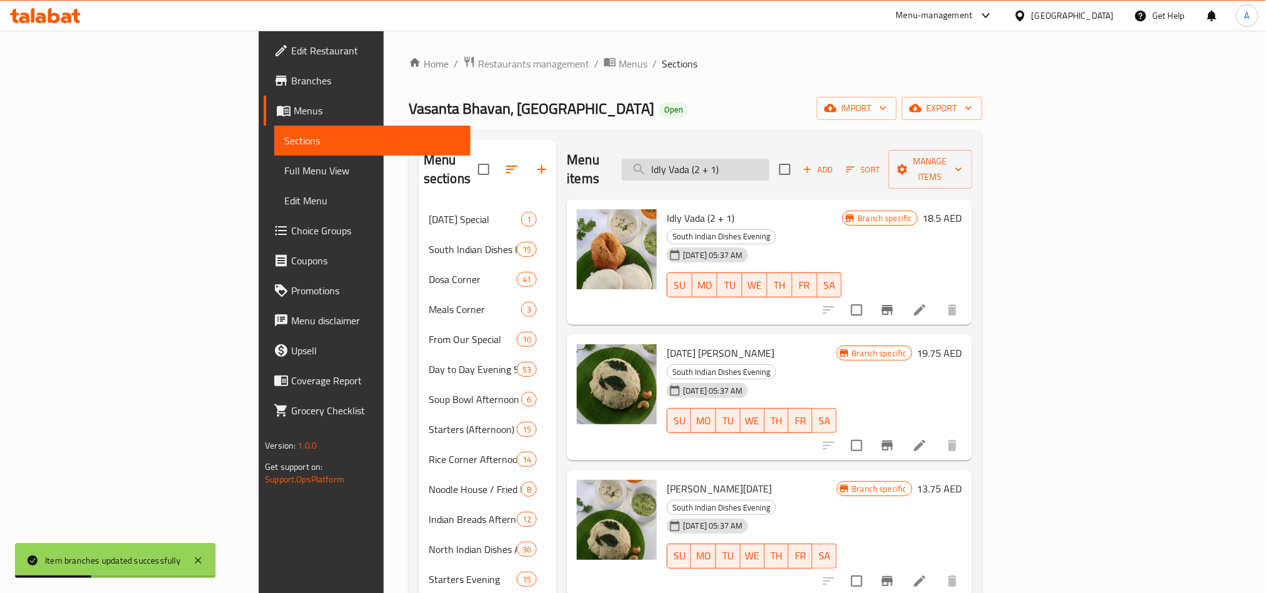
click at [769, 159] on input "Idly Vada (2 + 1)" at bounding box center [695, 170] width 147 height 22
paste input "[DATE] [PERSON_NAME]"
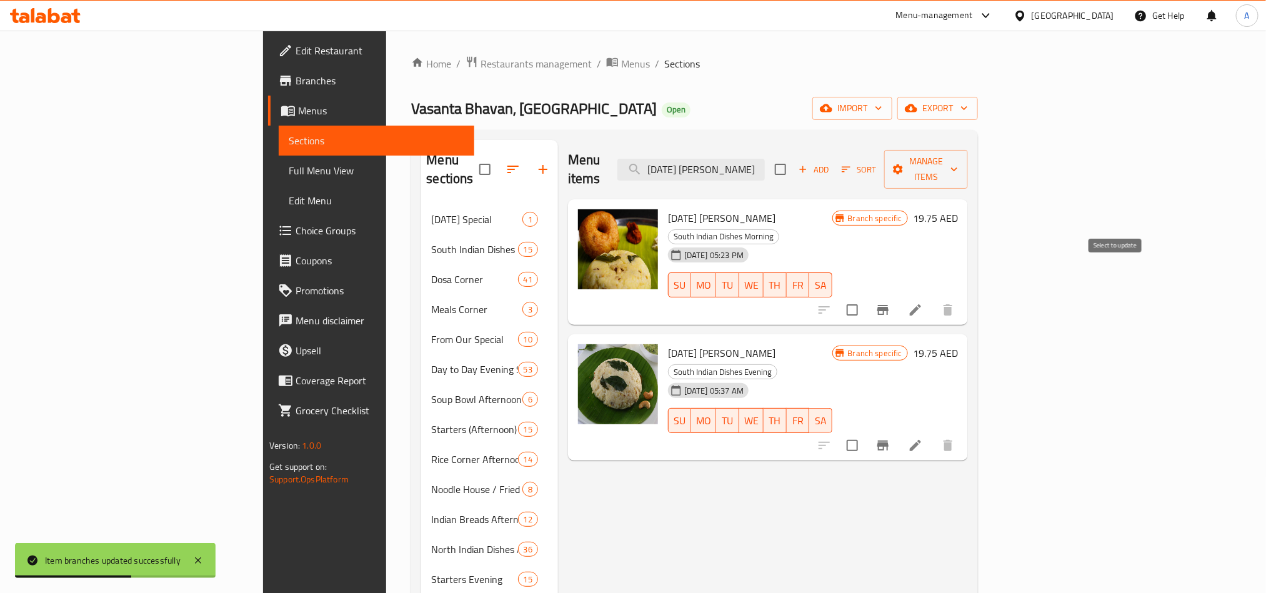
type input "[DATE] [PERSON_NAME]"
click at [898, 295] on button "Branch-specific-item" at bounding box center [883, 310] width 30 height 30
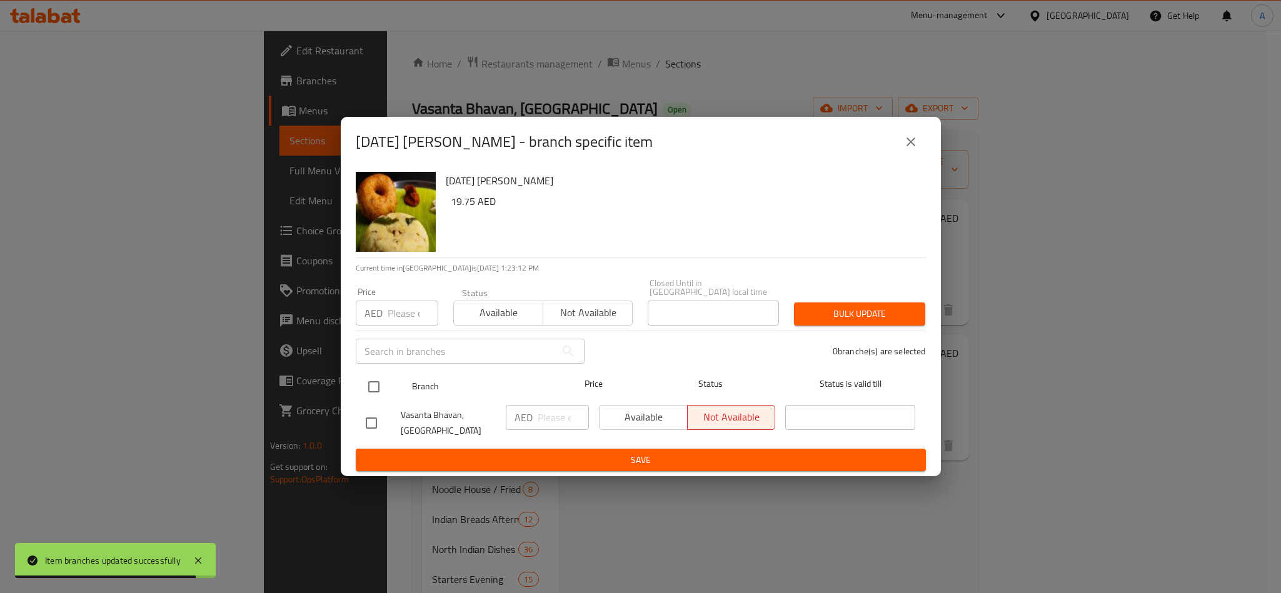
click at [366, 389] on input "checkbox" at bounding box center [374, 387] width 26 height 26
checkbox input "true"
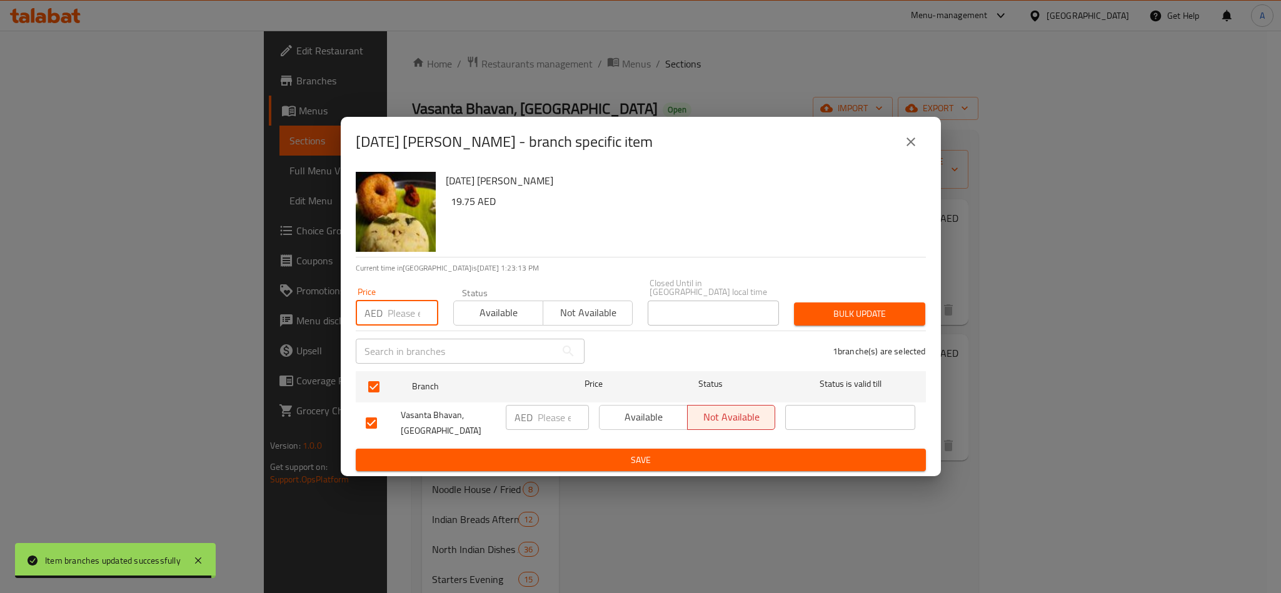
click at [409, 311] on input "number" at bounding box center [412, 313] width 51 height 25
paste input "19.75"
type input "19.75"
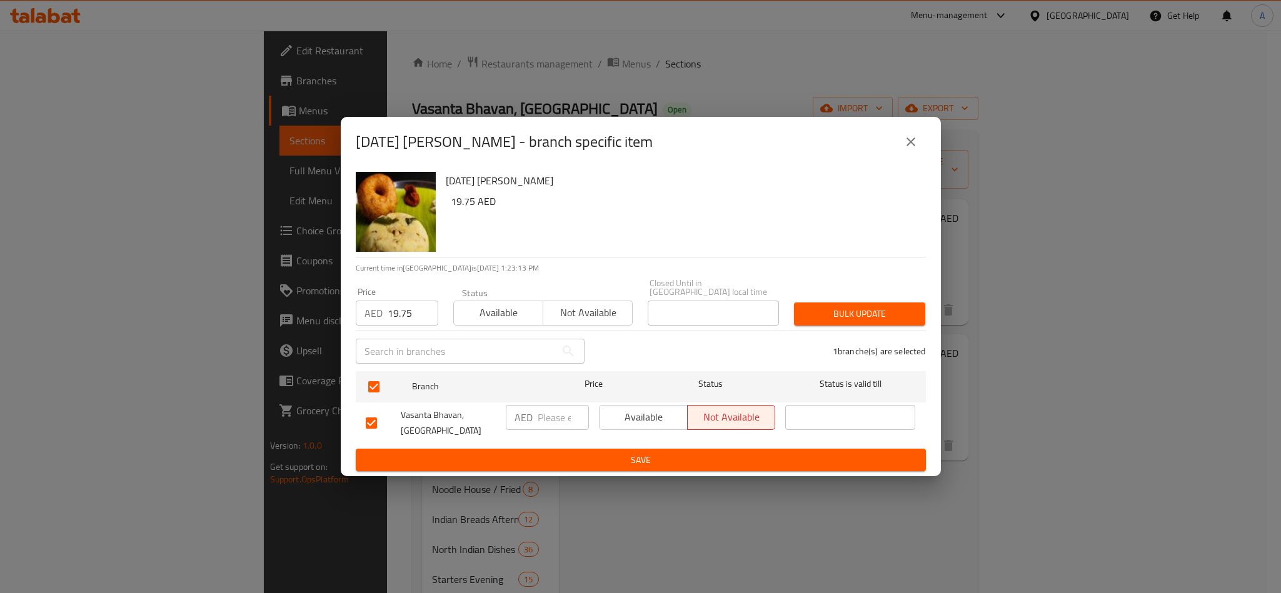
click at [938, 306] on div "[DATE] [PERSON_NAME] 19.75 AED Current time in [GEOGRAPHIC_DATA] is [DATE] 1:23…" at bounding box center [641, 322] width 600 height 310
click at [840, 321] on span "Bulk update" at bounding box center [859, 314] width 111 height 16
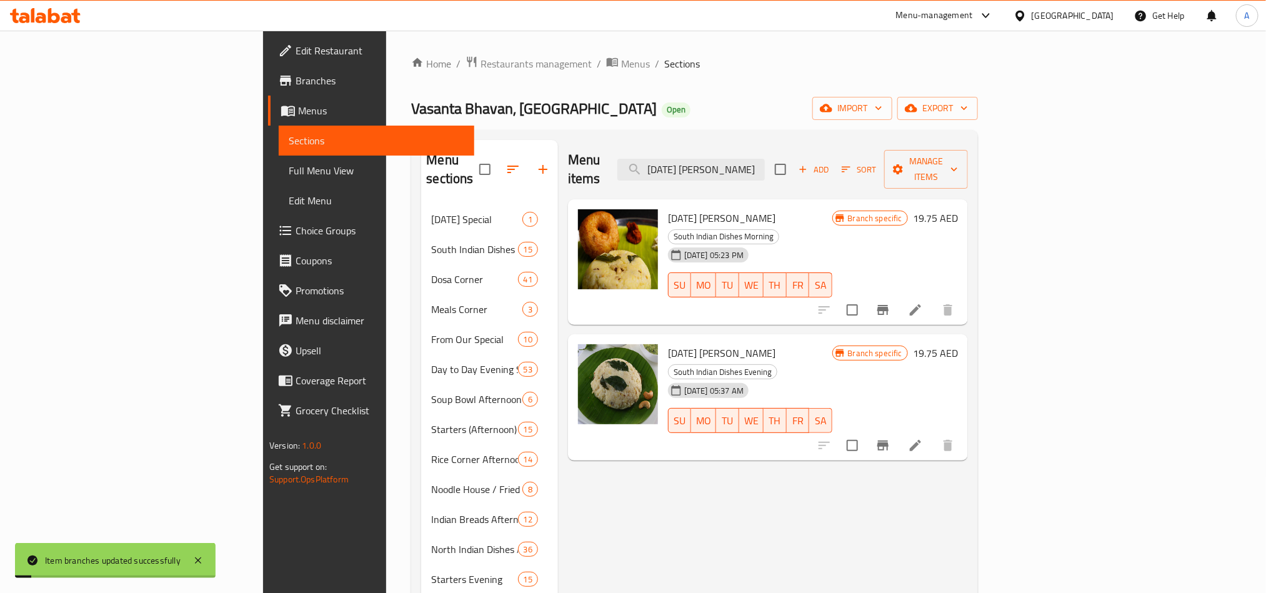
click at [891, 438] on icon "Branch-specific-item" at bounding box center [883, 445] width 15 height 15
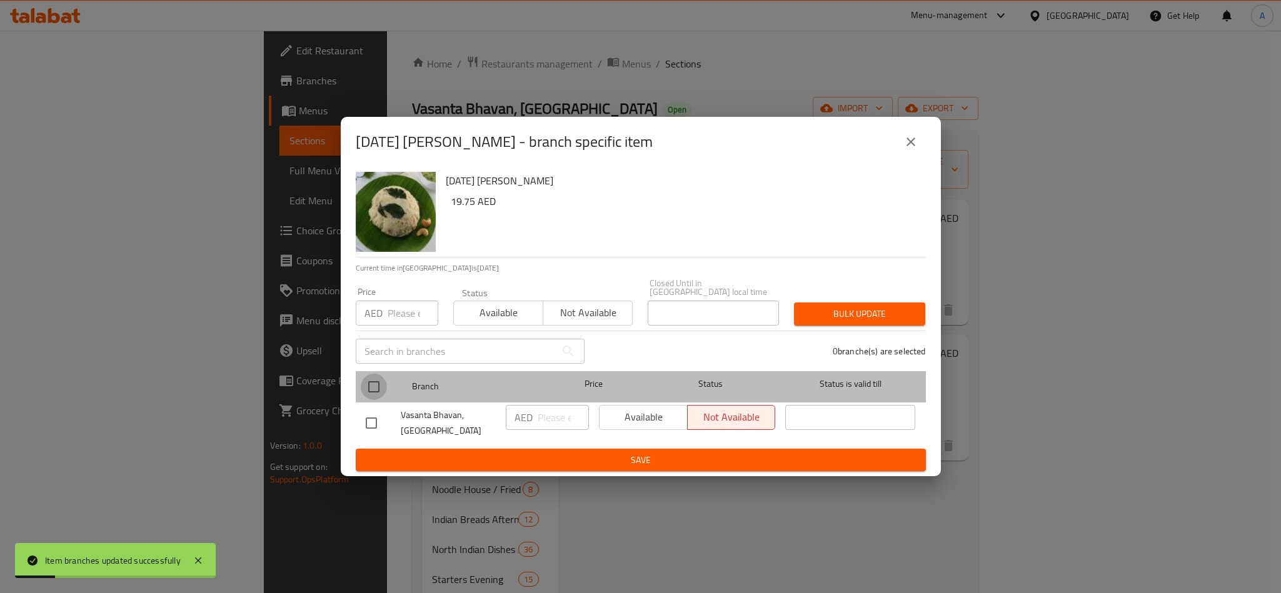
click at [370, 394] on input "checkbox" at bounding box center [374, 387] width 26 height 26
checkbox input "true"
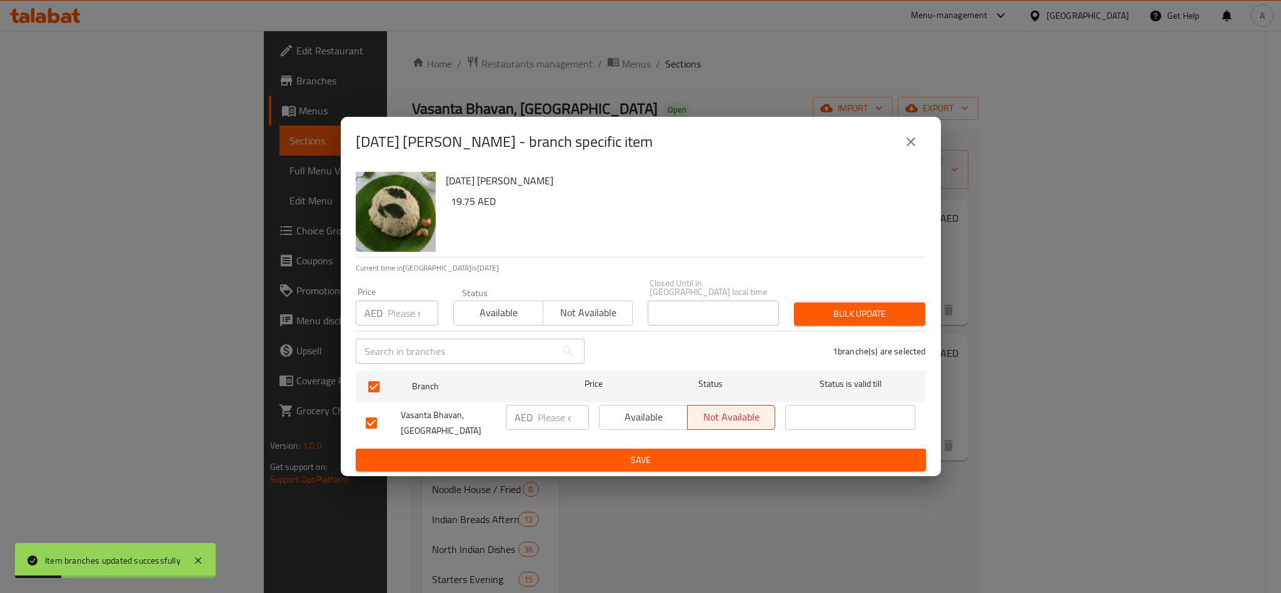
click at [402, 301] on input "number" at bounding box center [412, 313] width 51 height 25
paste input "19.75"
type input "19.75"
click at [928, 326] on div "Bulk update" at bounding box center [859, 314] width 146 height 38
click at [915, 322] on button "Bulk update" at bounding box center [859, 313] width 131 height 23
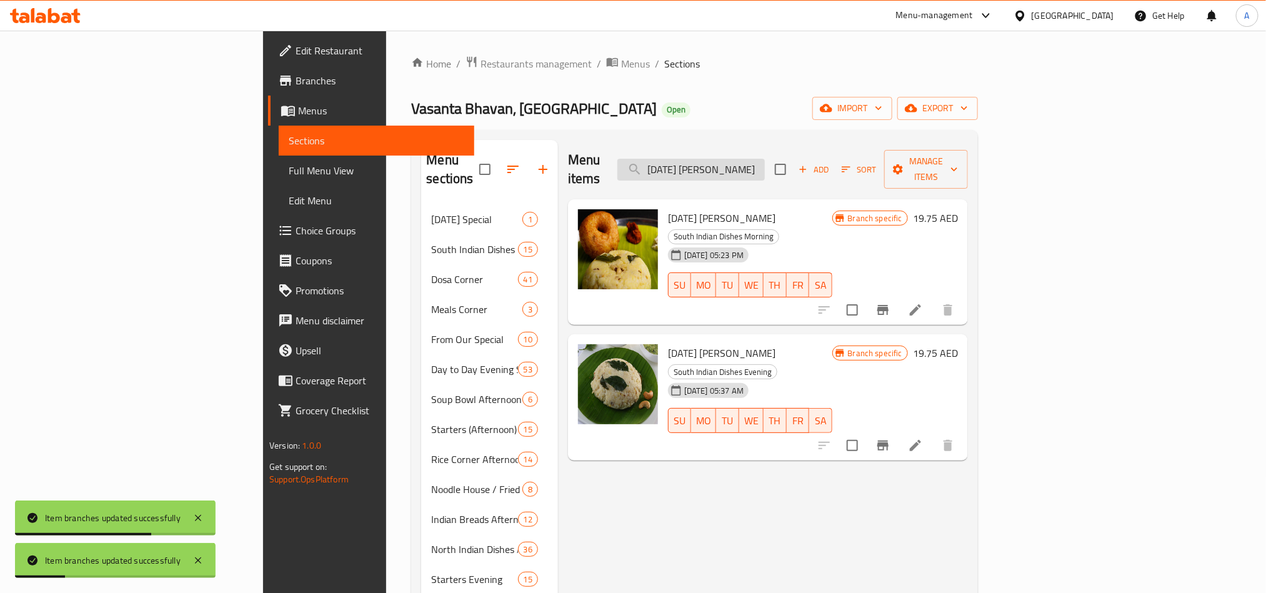
click at [742, 164] on input "[DATE] [PERSON_NAME]" at bounding box center [690, 170] width 147 height 22
paste input "Idly (2 Pcs)"
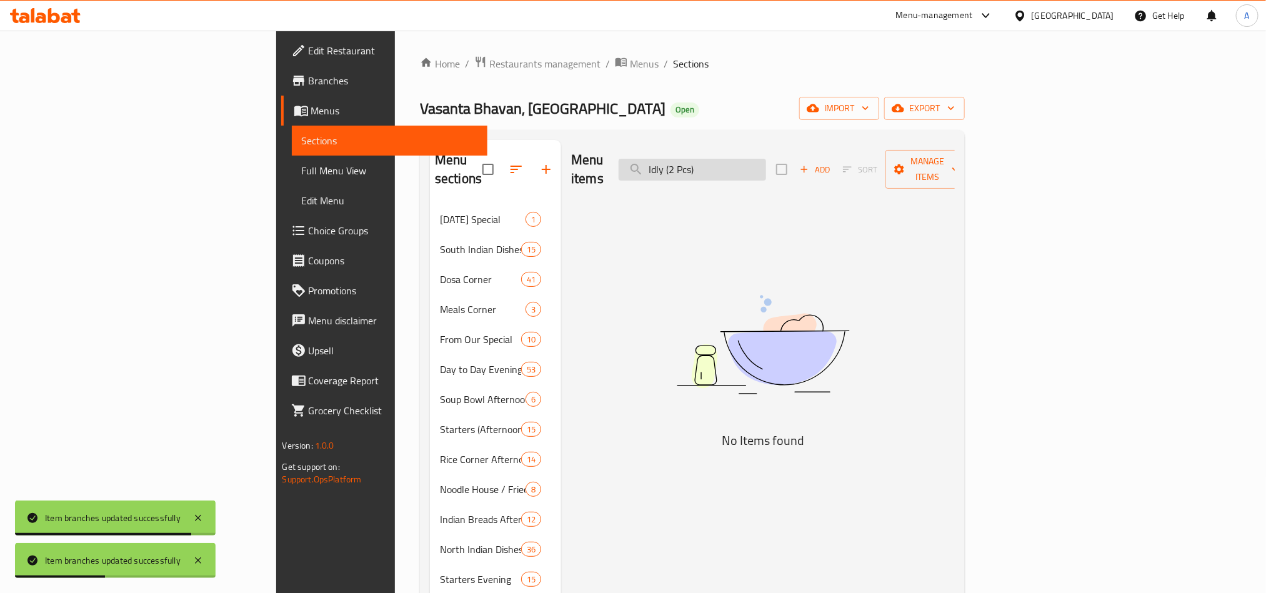
click at [766, 159] on input "Idly (2 Pcs)" at bounding box center [692, 170] width 147 height 22
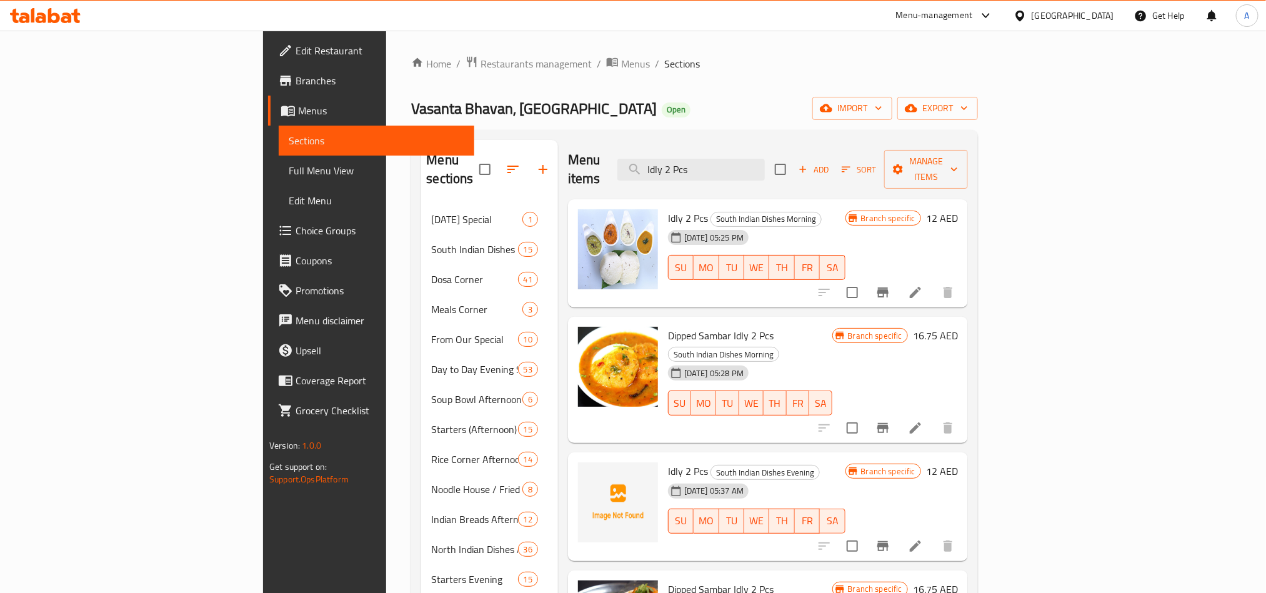
type input "Idly 2 Pcs"
click at [898, 287] on button "Branch-specific-item" at bounding box center [883, 292] width 30 height 30
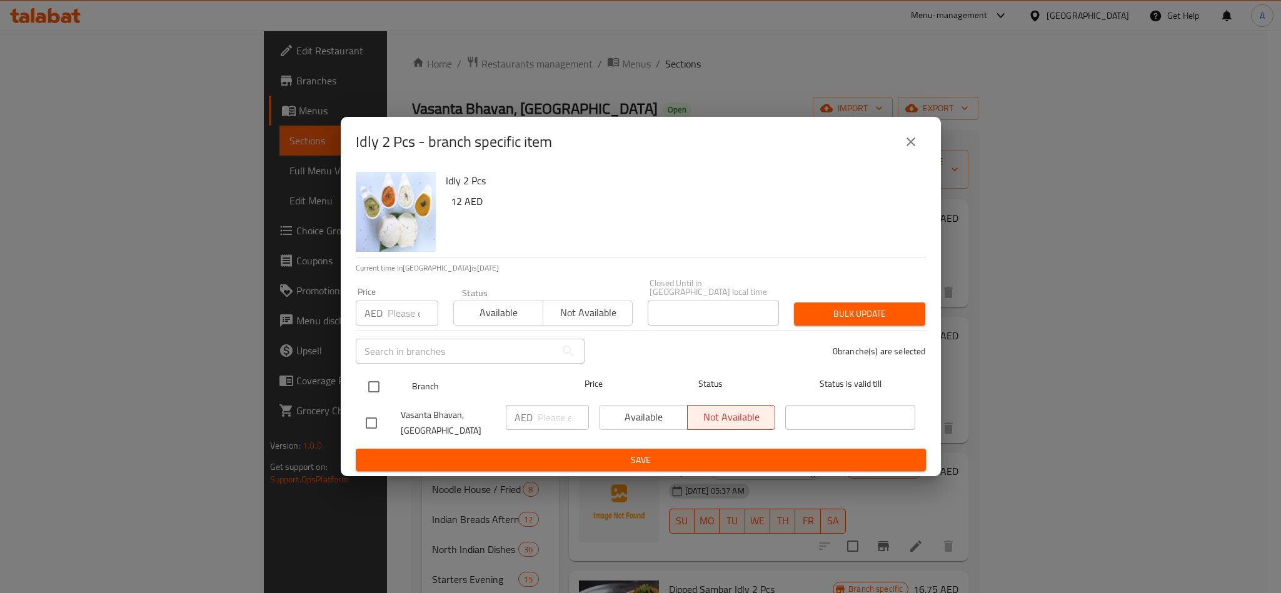
click at [387, 388] on div at bounding box center [384, 387] width 47 height 36
click at [384, 366] on ul "Branch Price Status Status is valid till [GEOGRAPHIC_DATA], [GEOGRAPHIC_DATA] S…" at bounding box center [641, 407] width 570 height 82
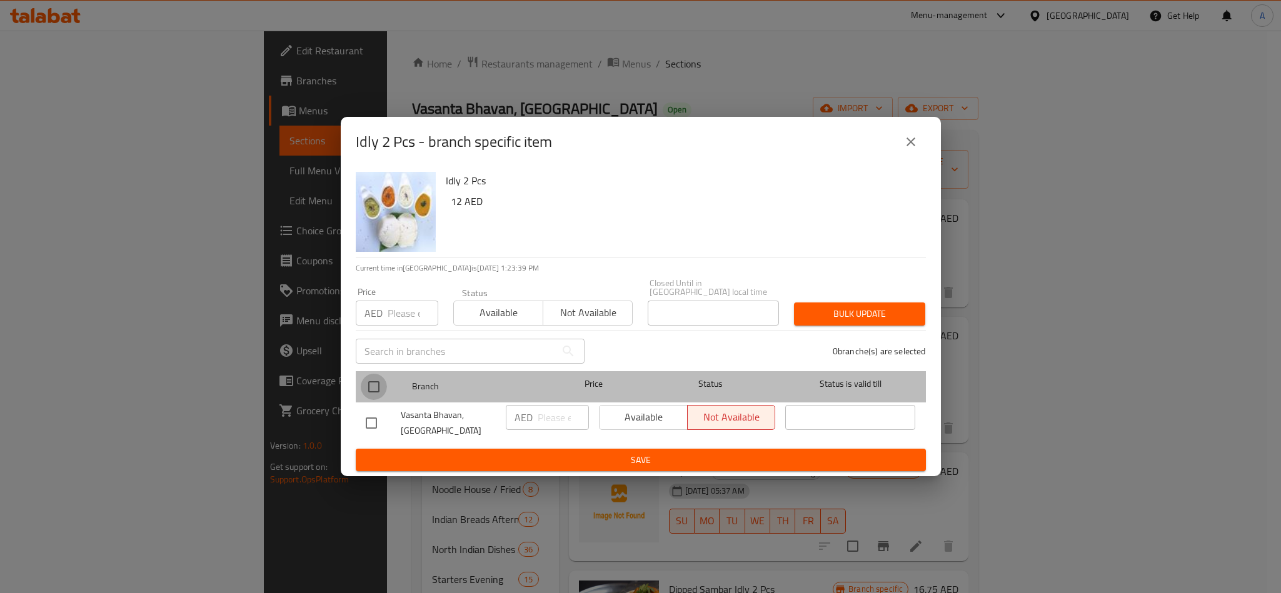
click at [373, 383] on input "checkbox" at bounding box center [374, 387] width 26 height 26
checkbox input "true"
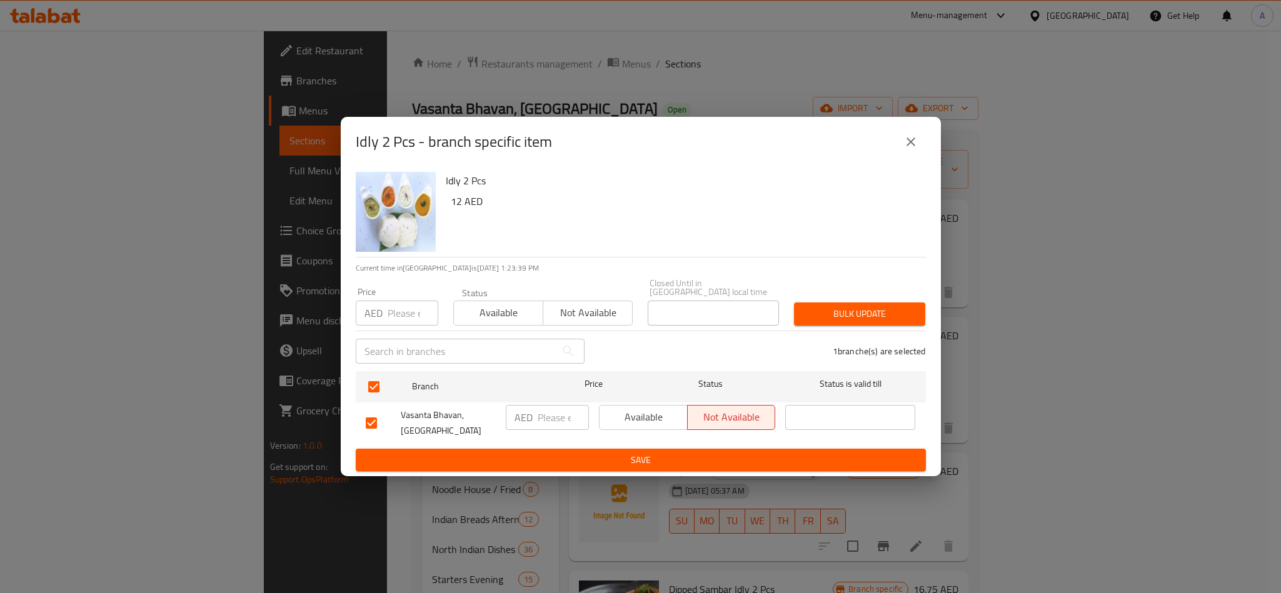
click at [396, 310] on input "number" at bounding box center [412, 313] width 51 height 25
paste input "12.50"
type input "12.50"
click at [834, 315] on span "Bulk update" at bounding box center [859, 314] width 111 height 16
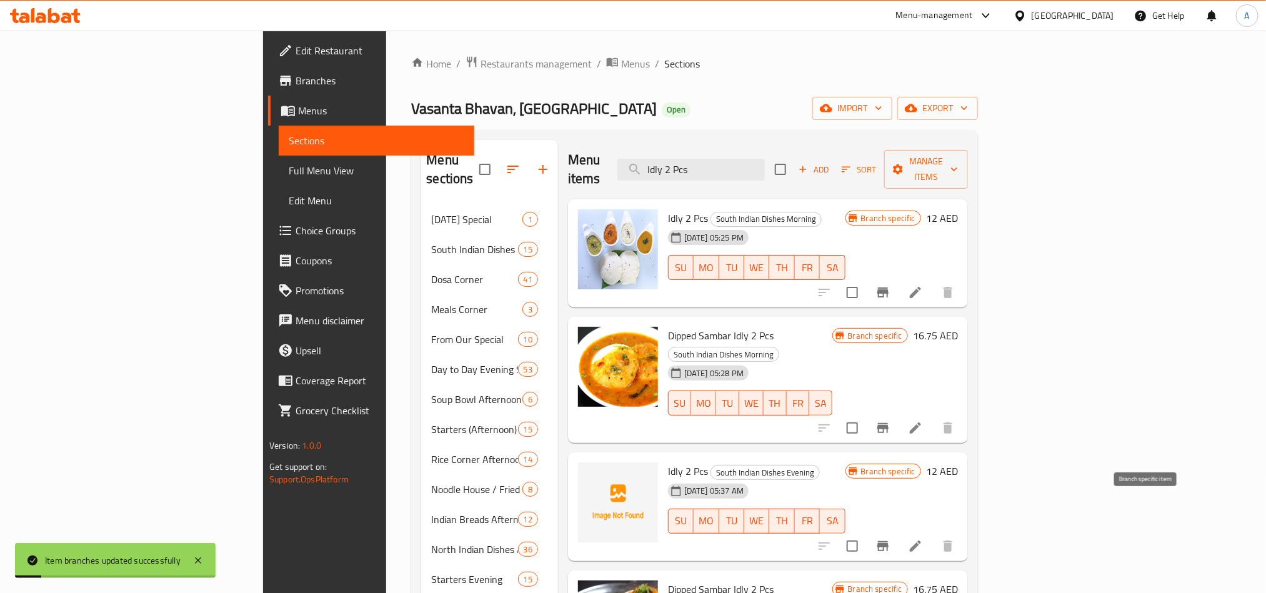
click at [891, 539] on icon "Branch-specific-item" at bounding box center [883, 546] width 15 height 15
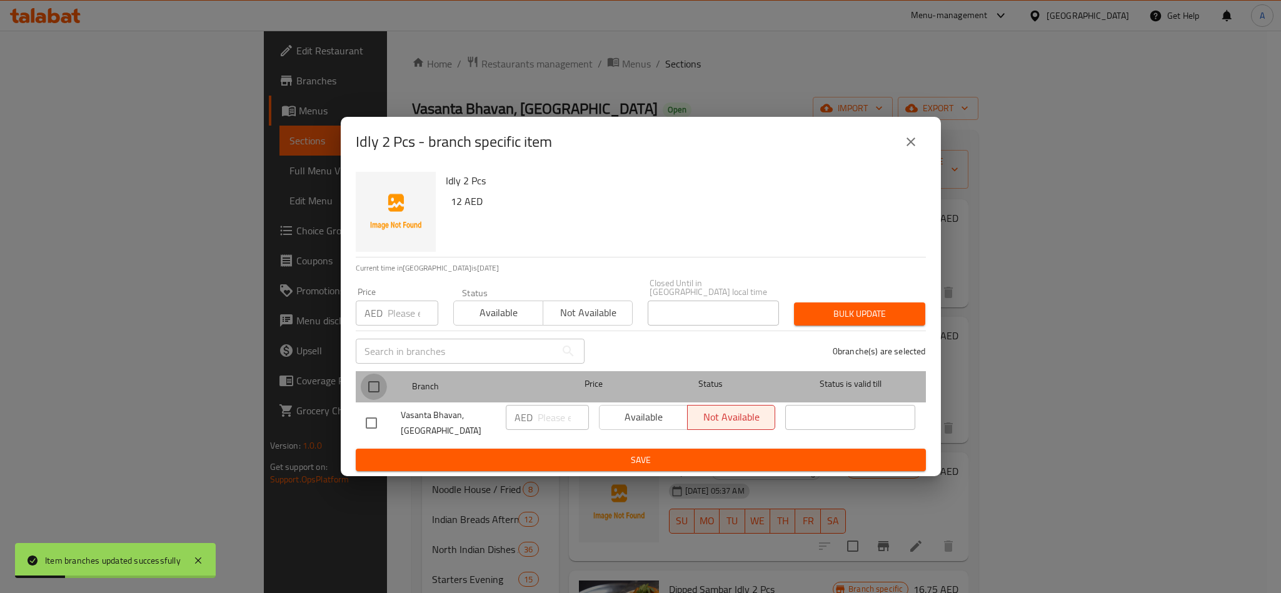
drag, startPoint x: 361, startPoint y: 382, endPoint x: 390, endPoint y: 336, distance: 54.8
click at [362, 382] on input "checkbox" at bounding box center [374, 387] width 26 height 26
checkbox input "true"
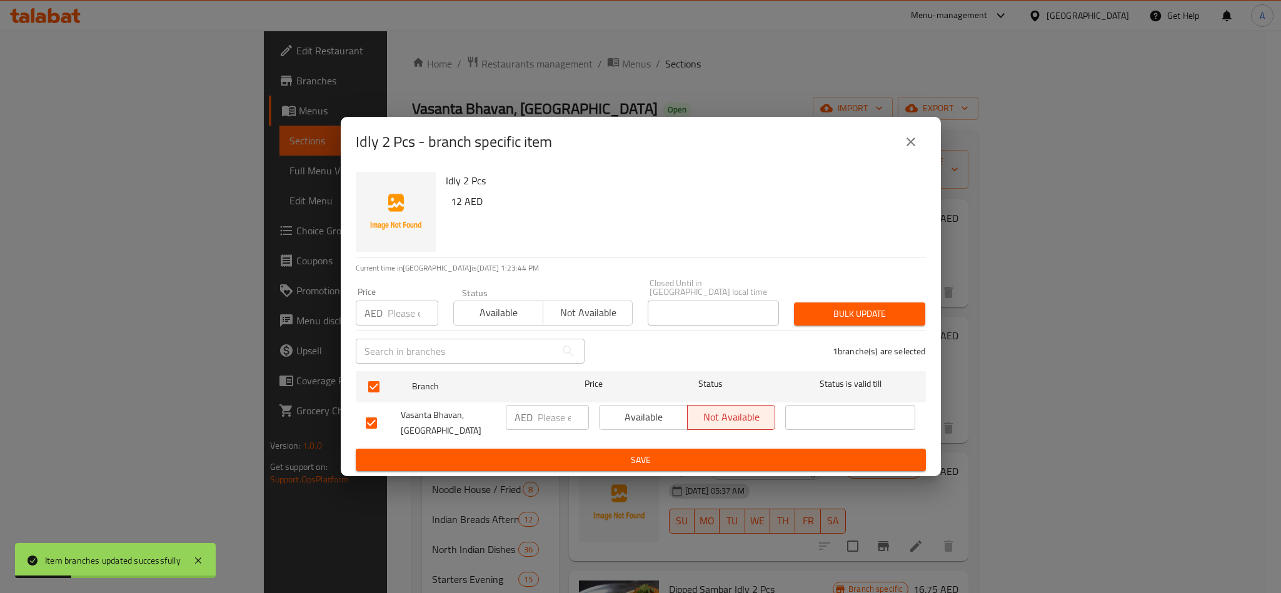
click at [394, 328] on div "Price AED Price" at bounding box center [396, 306] width 97 height 53
click at [394, 309] on input "number" at bounding box center [412, 313] width 51 height 25
paste input "12.50"
type input "12.50"
click at [904, 321] on span "Bulk update" at bounding box center [859, 314] width 111 height 16
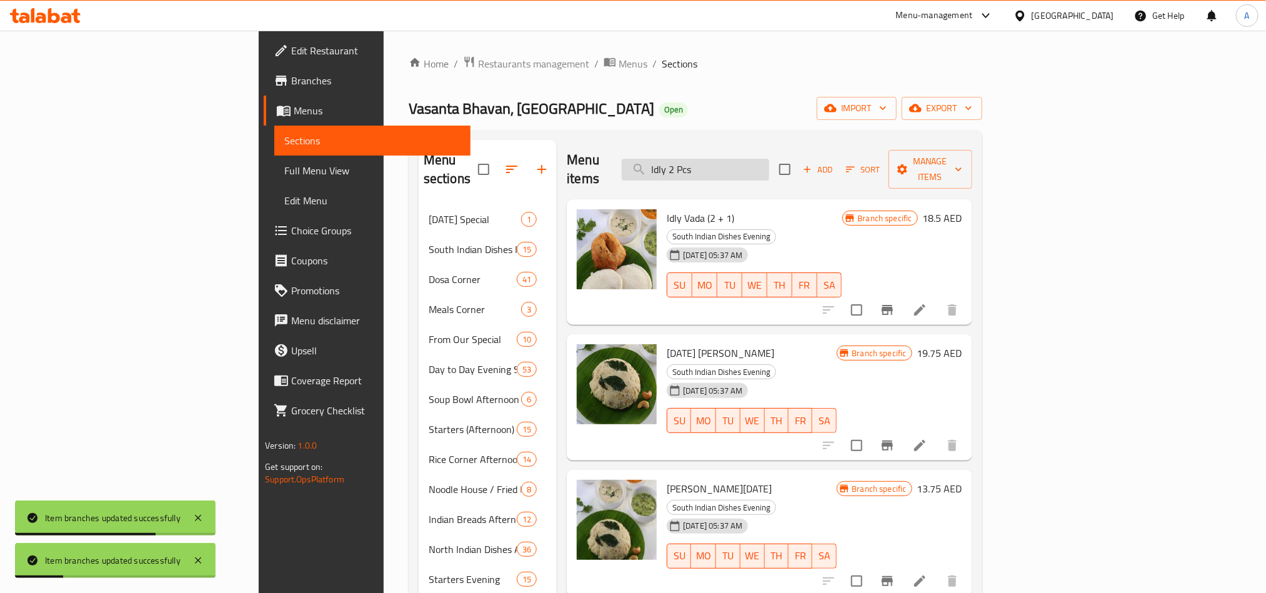
click at [769, 162] on input "Idly 2 Pcs" at bounding box center [695, 170] width 147 height 22
paste input "Vada (2 Pcs)"
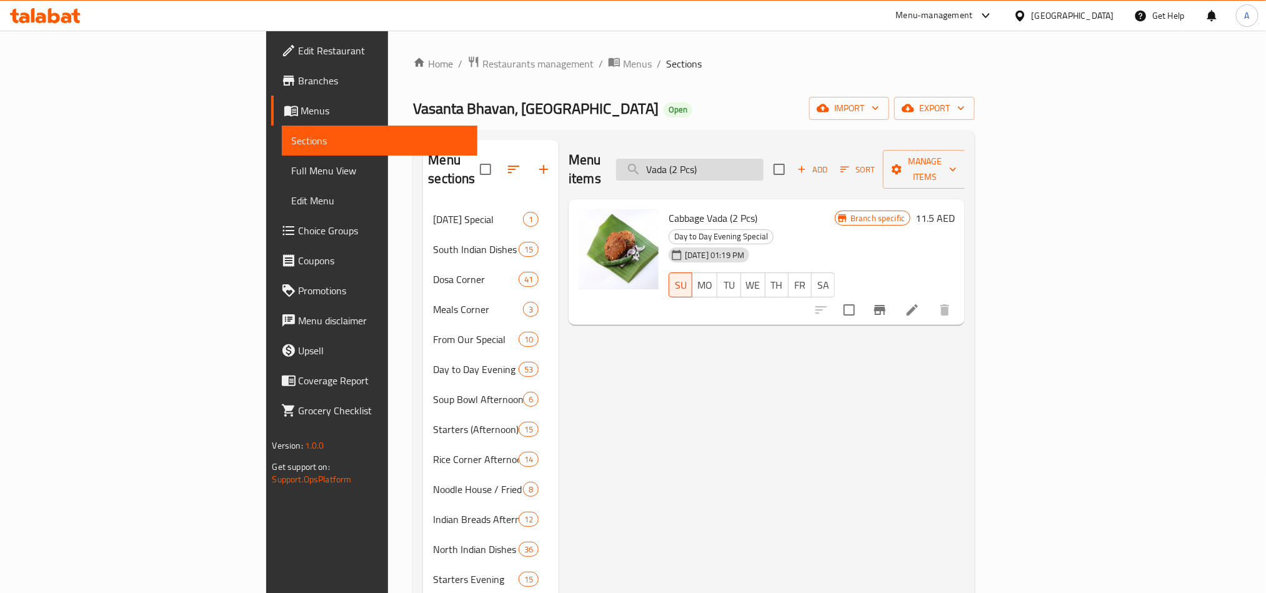
click at [764, 163] on input "Vada (2 Pcs)" at bounding box center [689, 170] width 147 height 22
click at [764, 162] on input "Vada (2 Pcs)" at bounding box center [689, 170] width 147 height 22
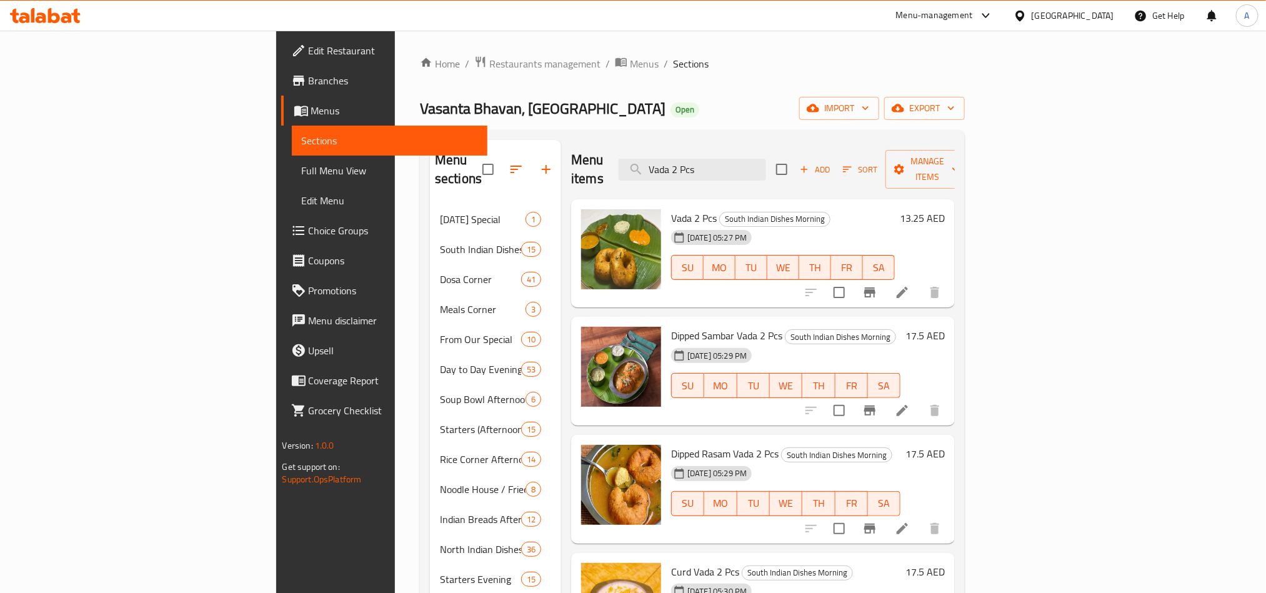
type input "Vada 2 Pcs"
click at [885, 277] on button "Branch-specific-item" at bounding box center [870, 292] width 30 height 30
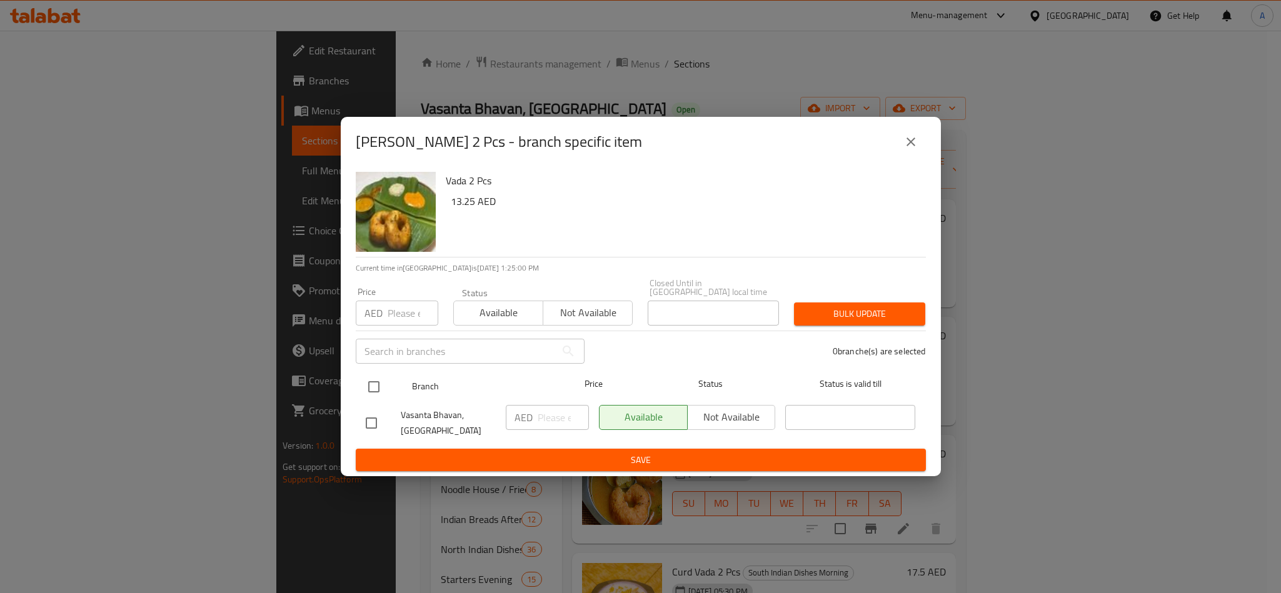
click at [374, 396] on input "checkbox" at bounding box center [374, 387] width 26 height 26
checkbox input "true"
click at [379, 321] on p "AED" at bounding box center [373, 313] width 18 height 15
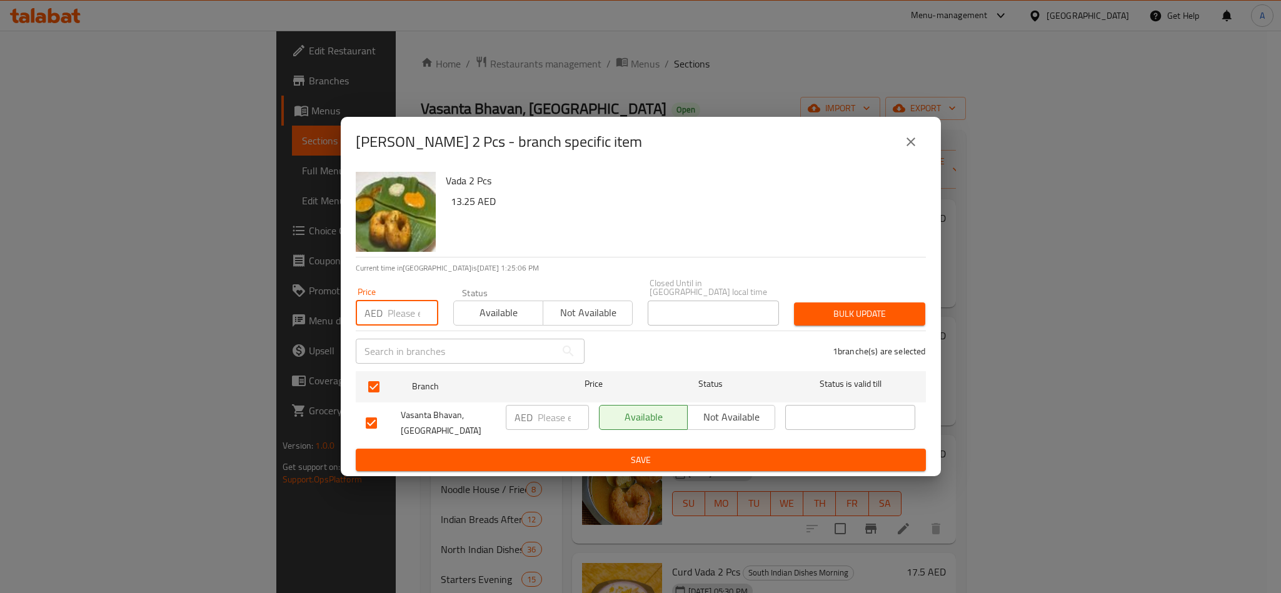
click at [389, 323] on input "number" at bounding box center [412, 313] width 51 height 25
paste input "13.25"
type input "13.25"
click at [846, 313] on span "Bulk update" at bounding box center [859, 314] width 111 height 16
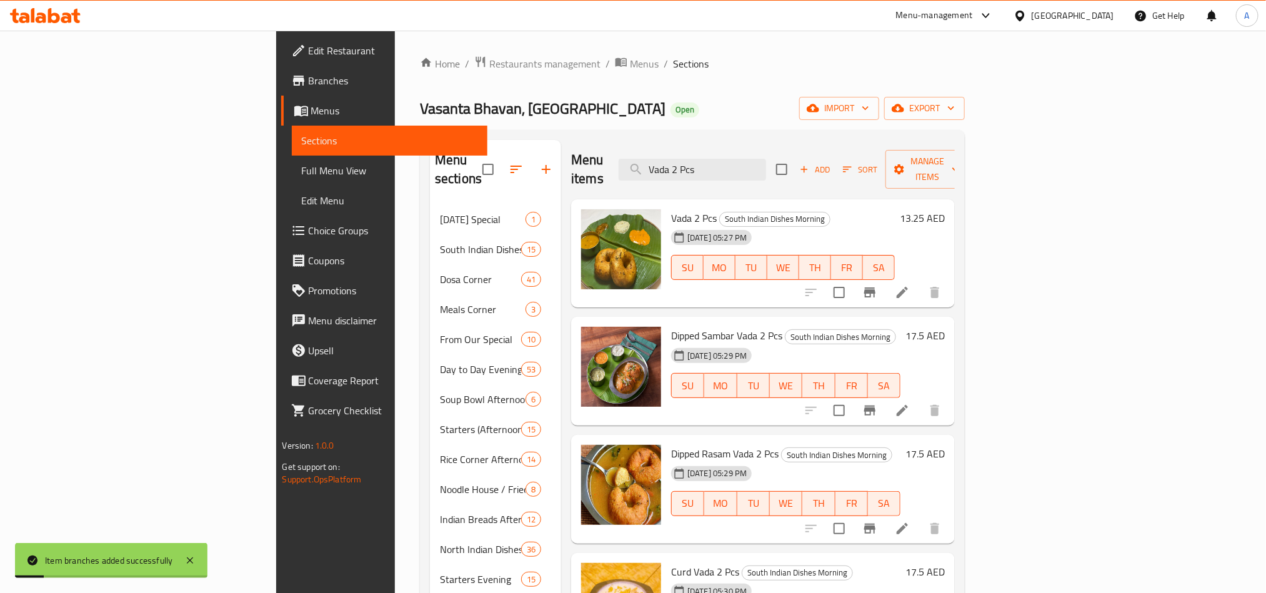
click at [818, 140] on div "Menu items [PERSON_NAME] 2 Pcs Add Sort Manage items" at bounding box center [763, 169] width 384 height 59
click at [766, 159] on input "Vada 2 Pcs" at bounding box center [692, 170] width 147 height 22
click at [769, 172] on div "Menu items [PERSON_NAME] 2 Pcs Add Sort Manage items" at bounding box center [763, 169] width 384 height 59
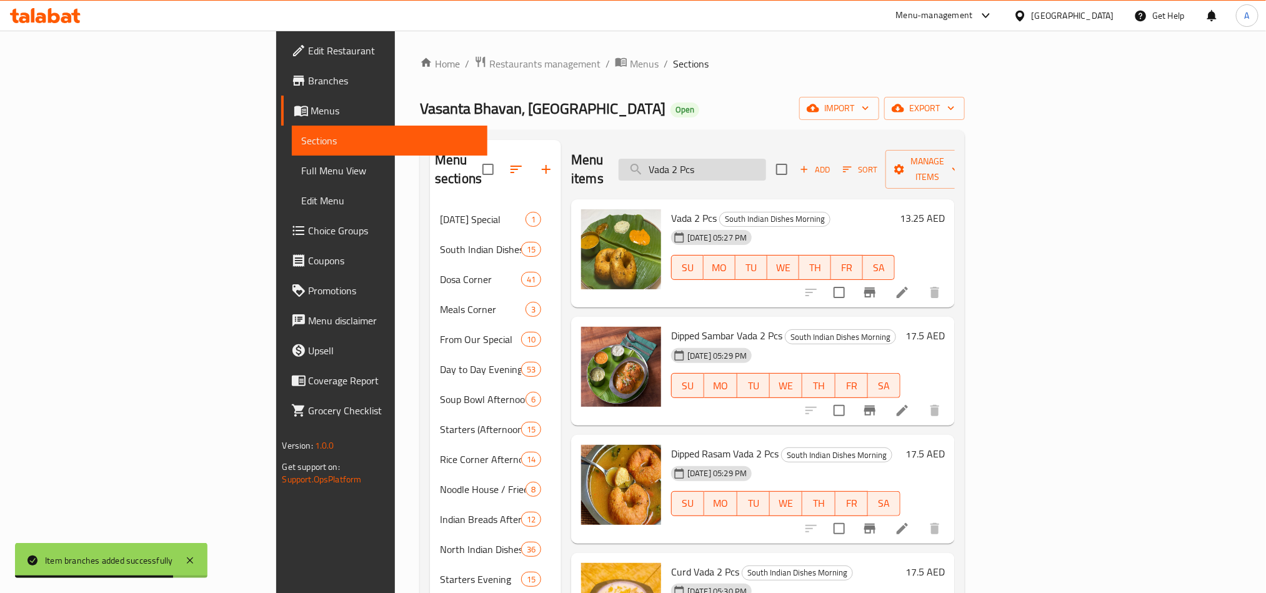
click at [766, 159] on input "Vada 2 Pcs" at bounding box center [692, 170] width 147 height 22
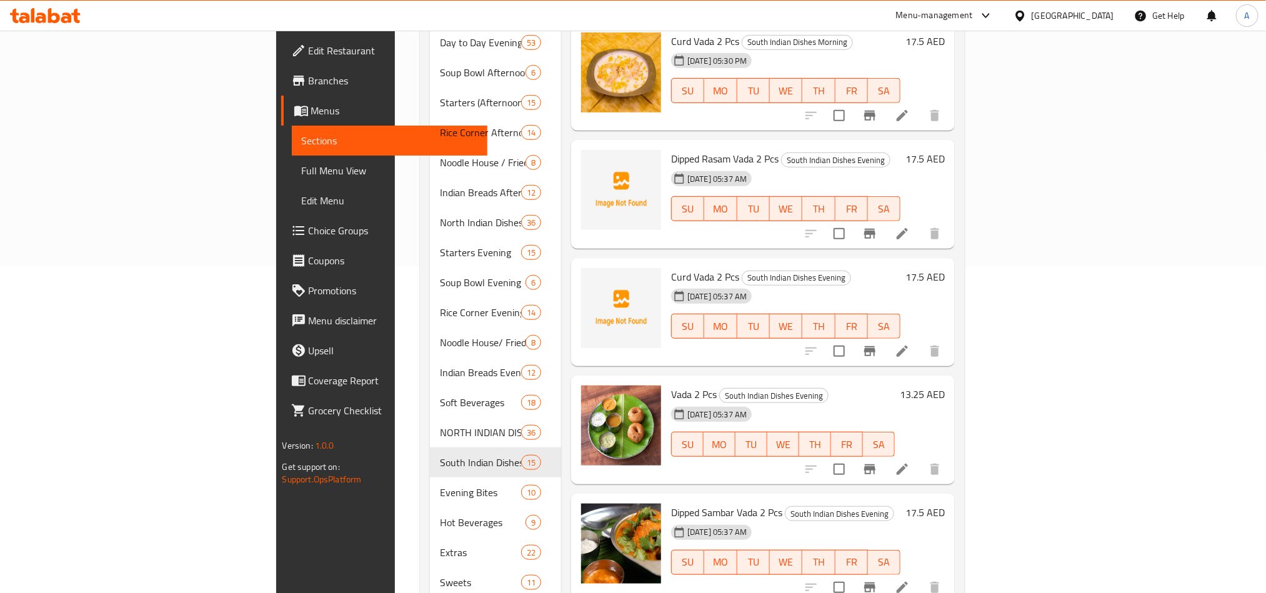
scroll to position [351, 0]
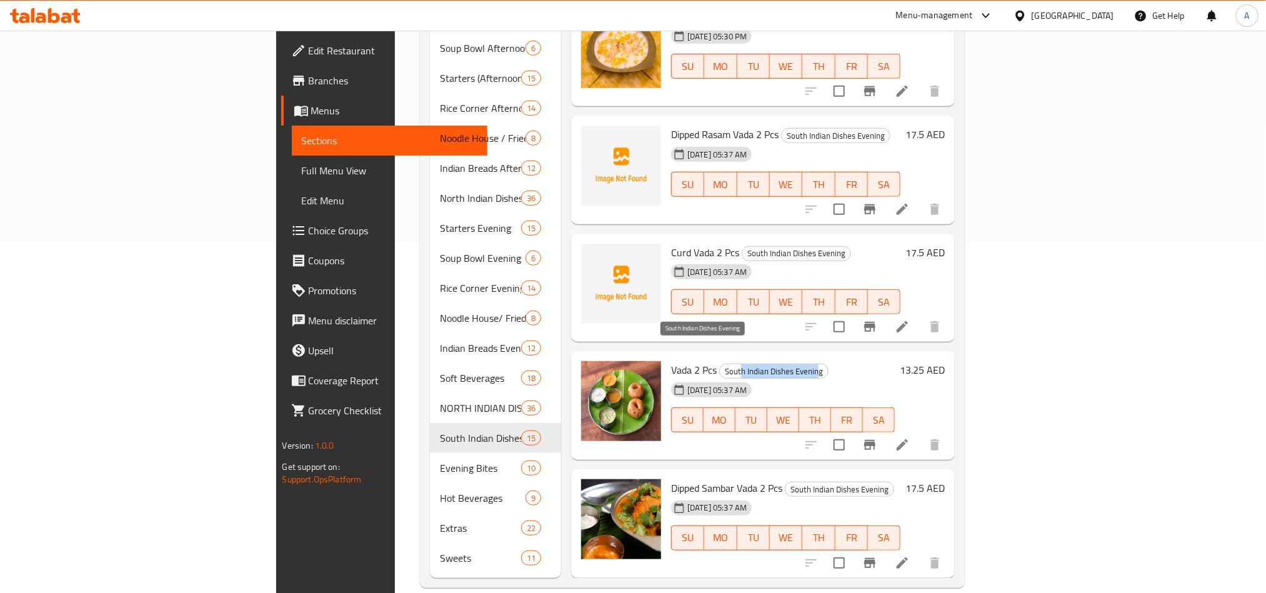
drag, startPoint x: 673, startPoint y: 355, endPoint x: 748, endPoint y: 347, distance: 75.4
click at [748, 364] on span "South Indian Dishes Evening" at bounding box center [774, 371] width 108 height 14
click at [885, 436] on button "Branch-specific-item" at bounding box center [870, 445] width 30 height 30
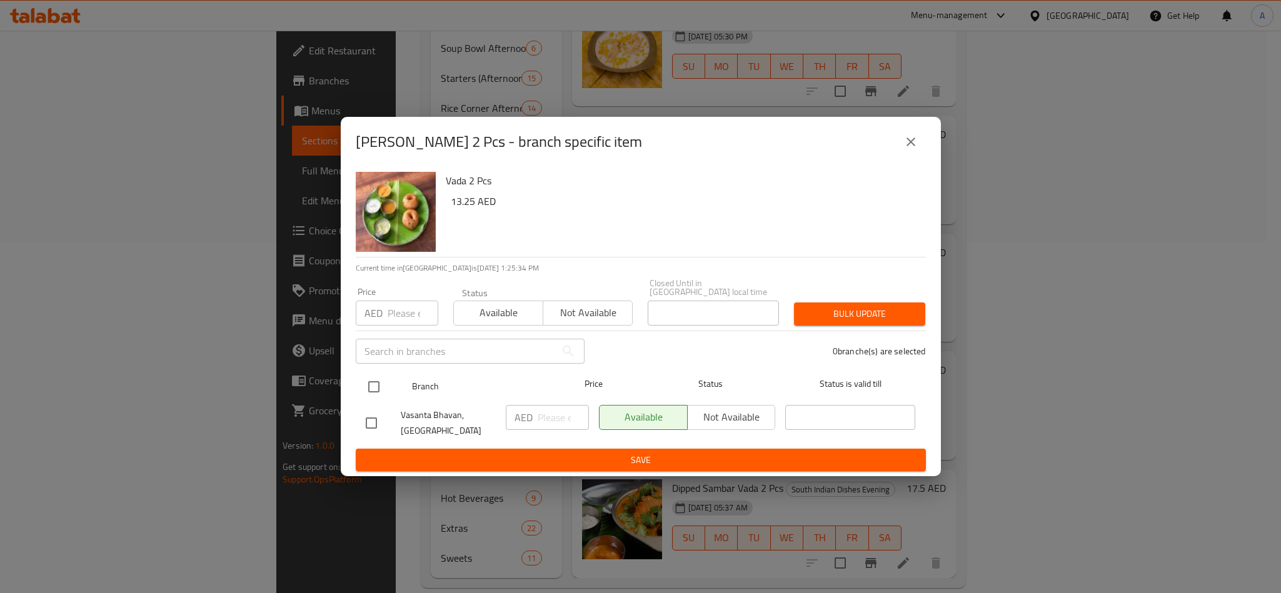
click at [386, 377] on input "checkbox" at bounding box center [374, 387] width 26 height 26
checkbox input "true"
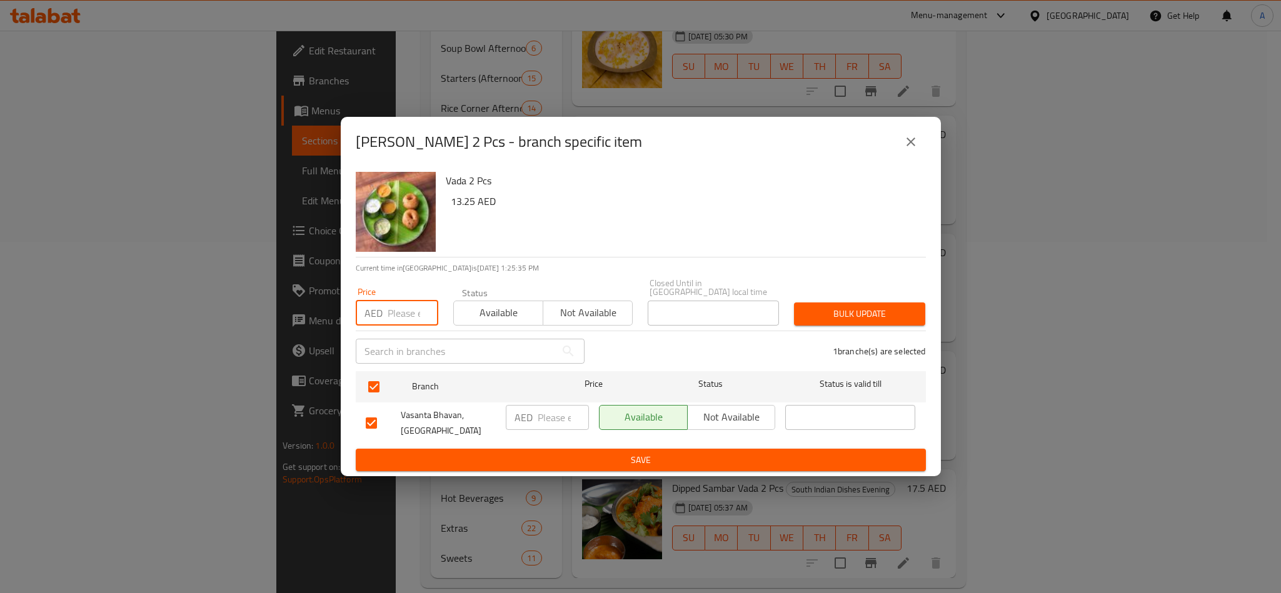
click at [394, 319] on input "number" at bounding box center [412, 313] width 51 height 25
paste input "13.25"
type input "13.25"
click at [844, 321] on span "Bulk update" at bounding box center [859, 314] width 111 height 16
